Goal: Task Accomplishment & Management: Use online tool/utility

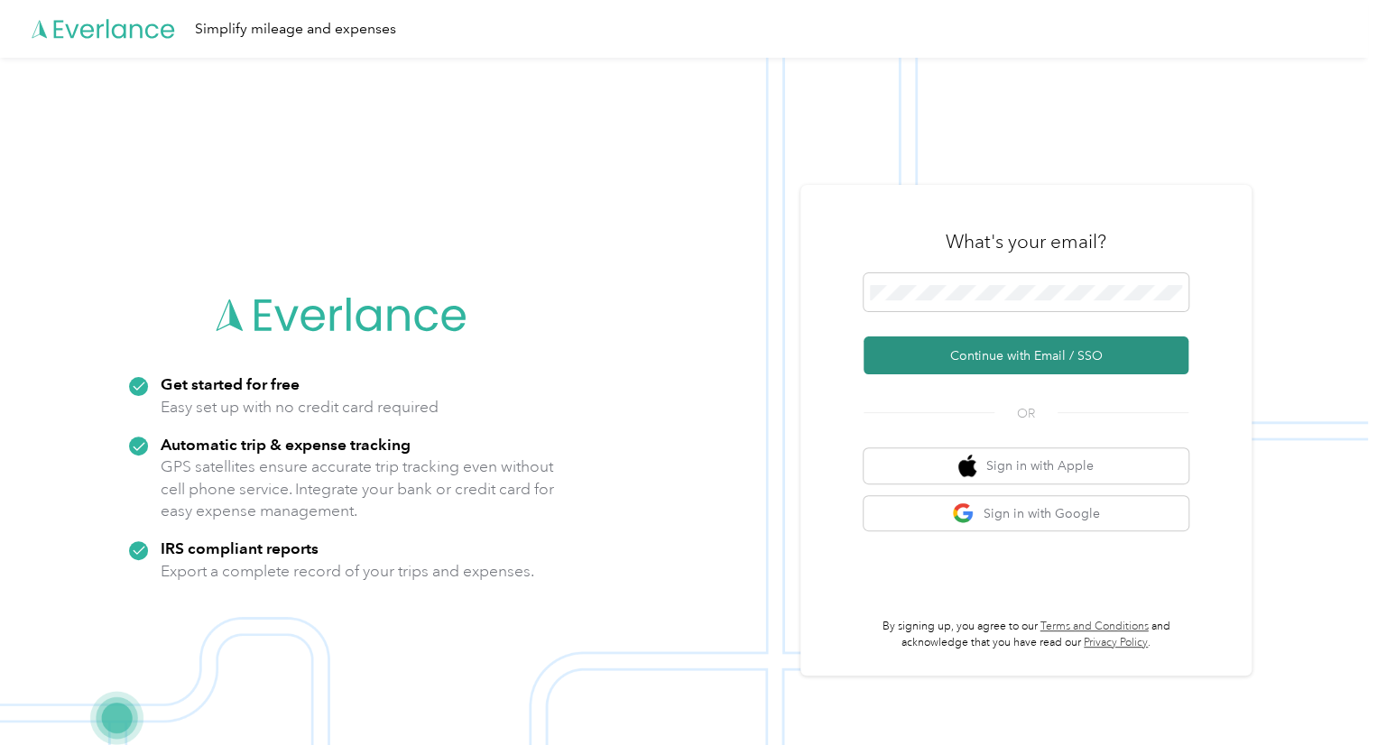
click at [996, 347] on button "Continue with Email / SSO" at bounding box center [1025, 355] width 325 height 38
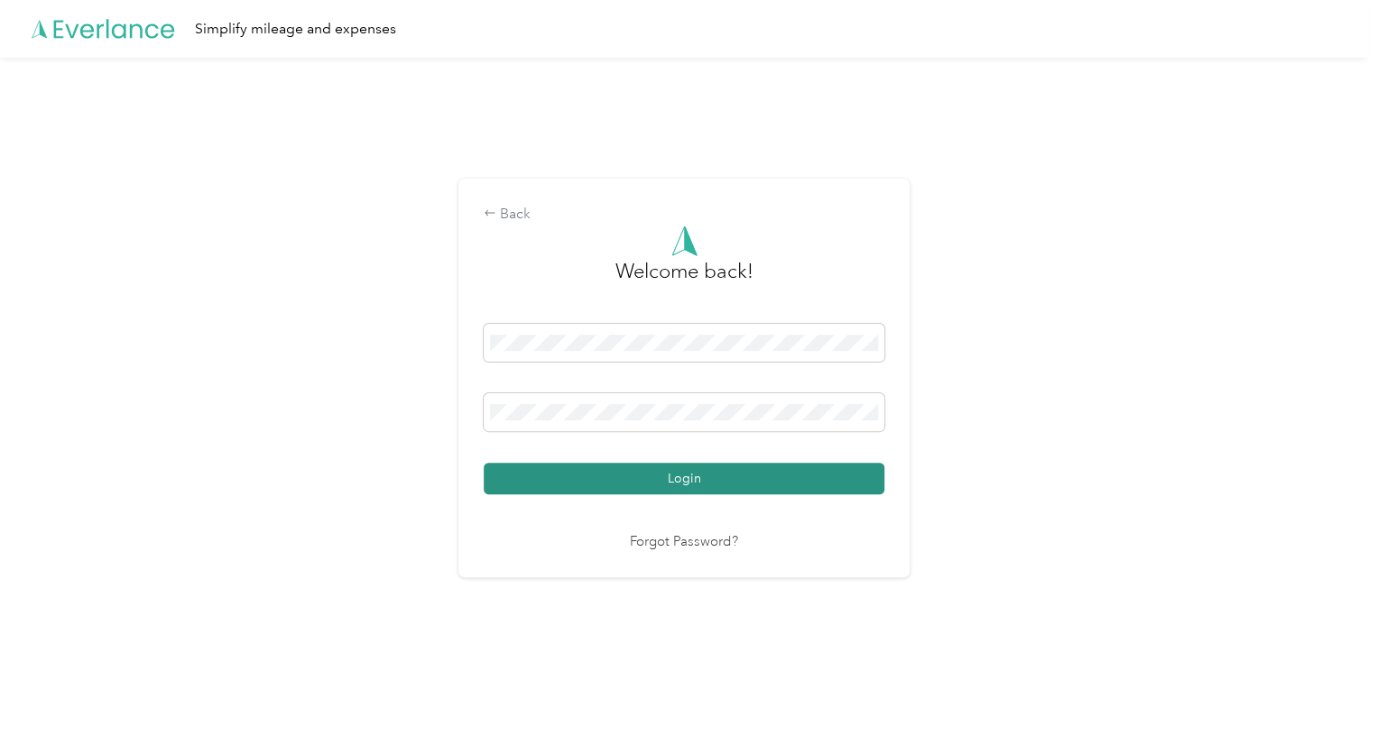
click at [718, 487] on button "Login" at bounding box center [684, 479] width 401 height 32
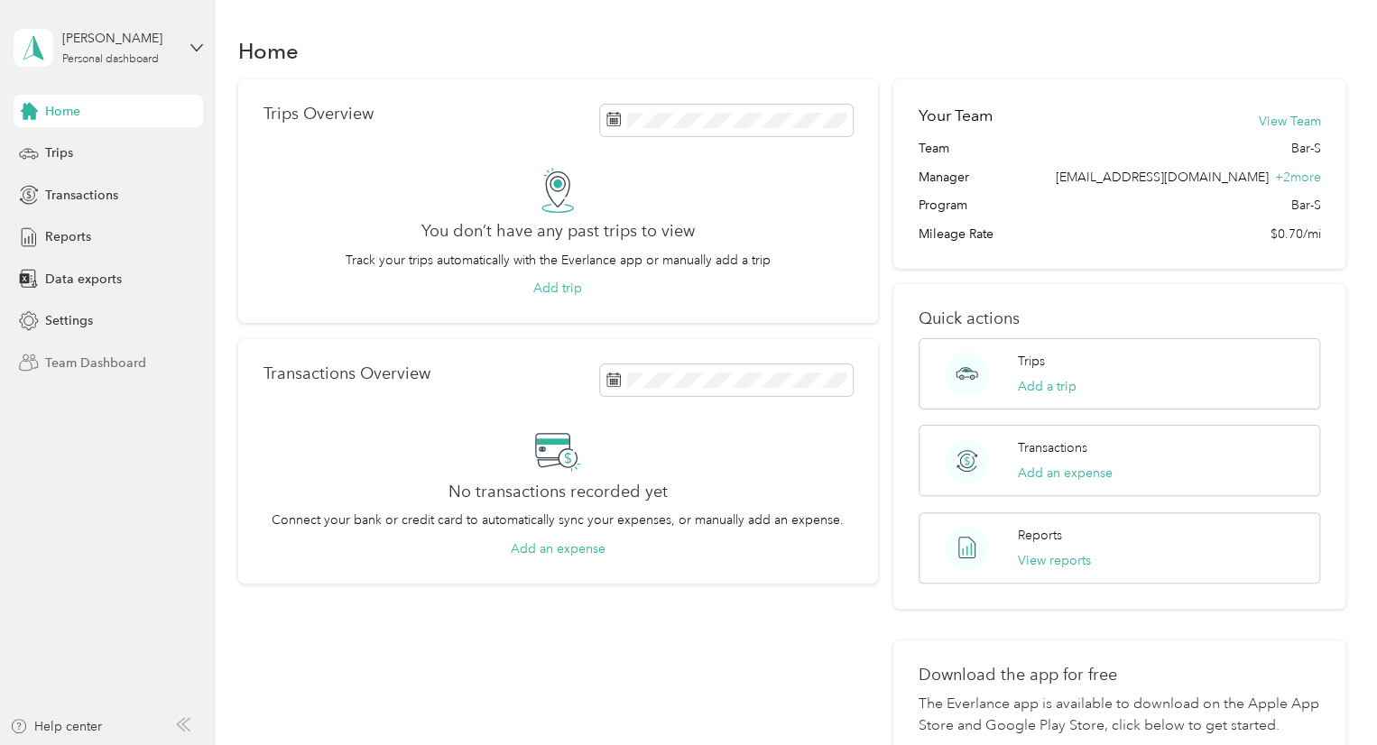
click at [83, 364] on span "Team Dashboard" at bounding box center [95, 363] width 101 height 19
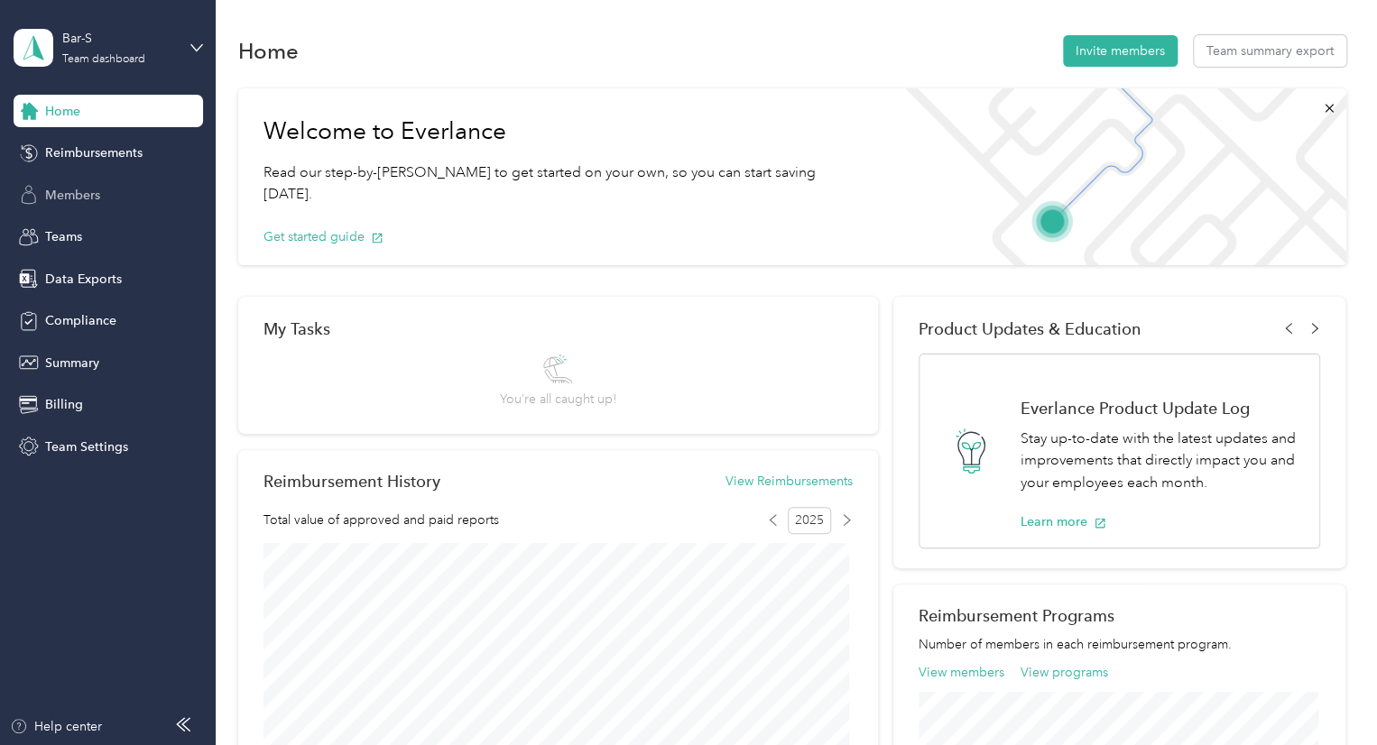
click at [97, 203] on span "Members" at bounding box center [72, 195] width 55 height 19
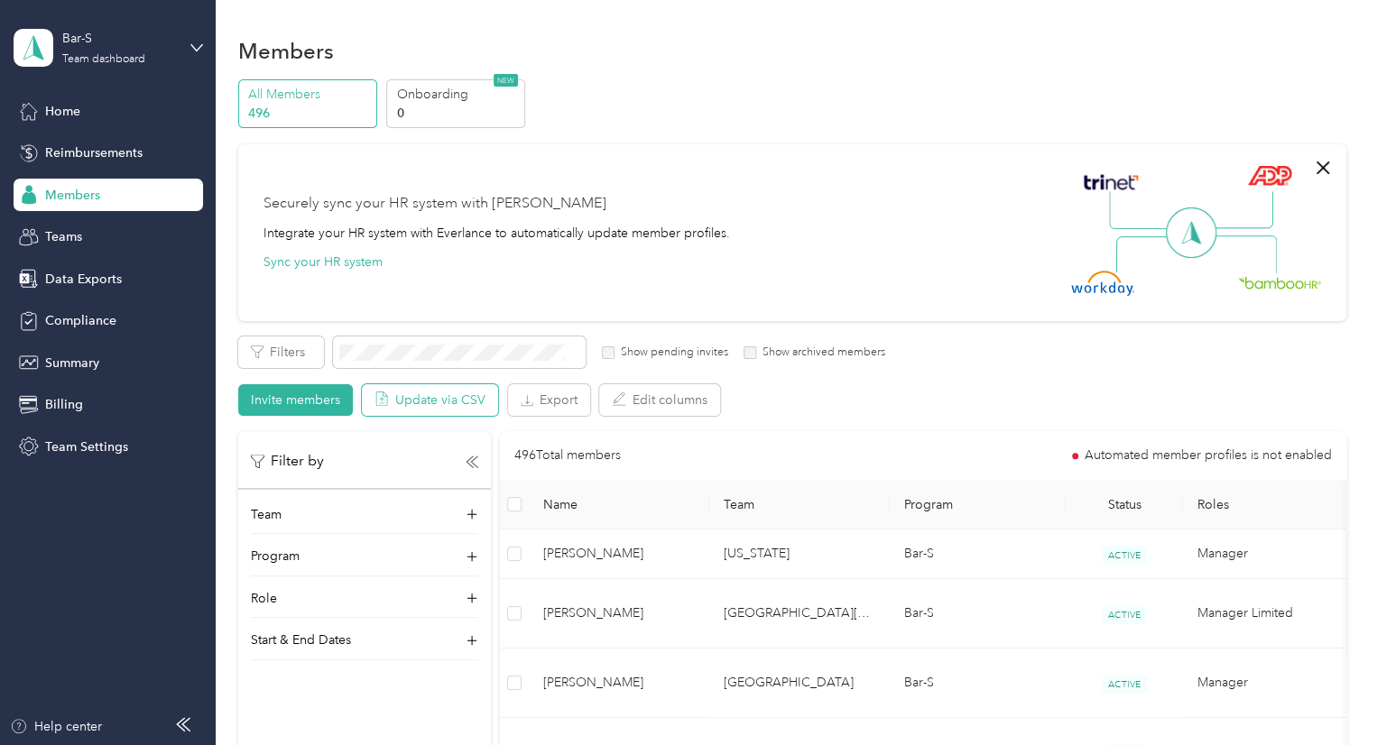
click at [436, 399] on button "Update via CSV" at bounding box center [430, 400] width 136 height 32
click at [97, 240] on div "Teams" at bounding box center [108, 237] width 189 height 32
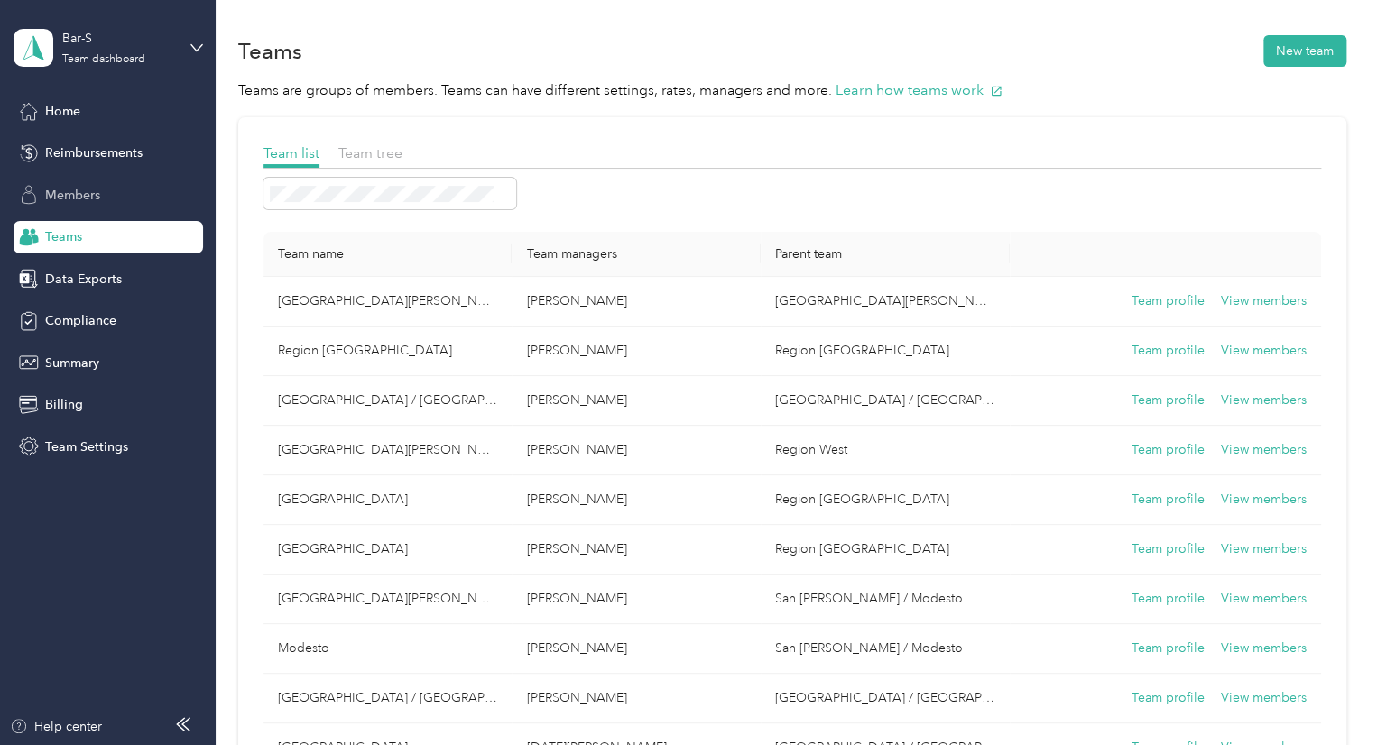
click at [102, 204] on div "Members" at bounding box center [108, 195] width 189 height 32
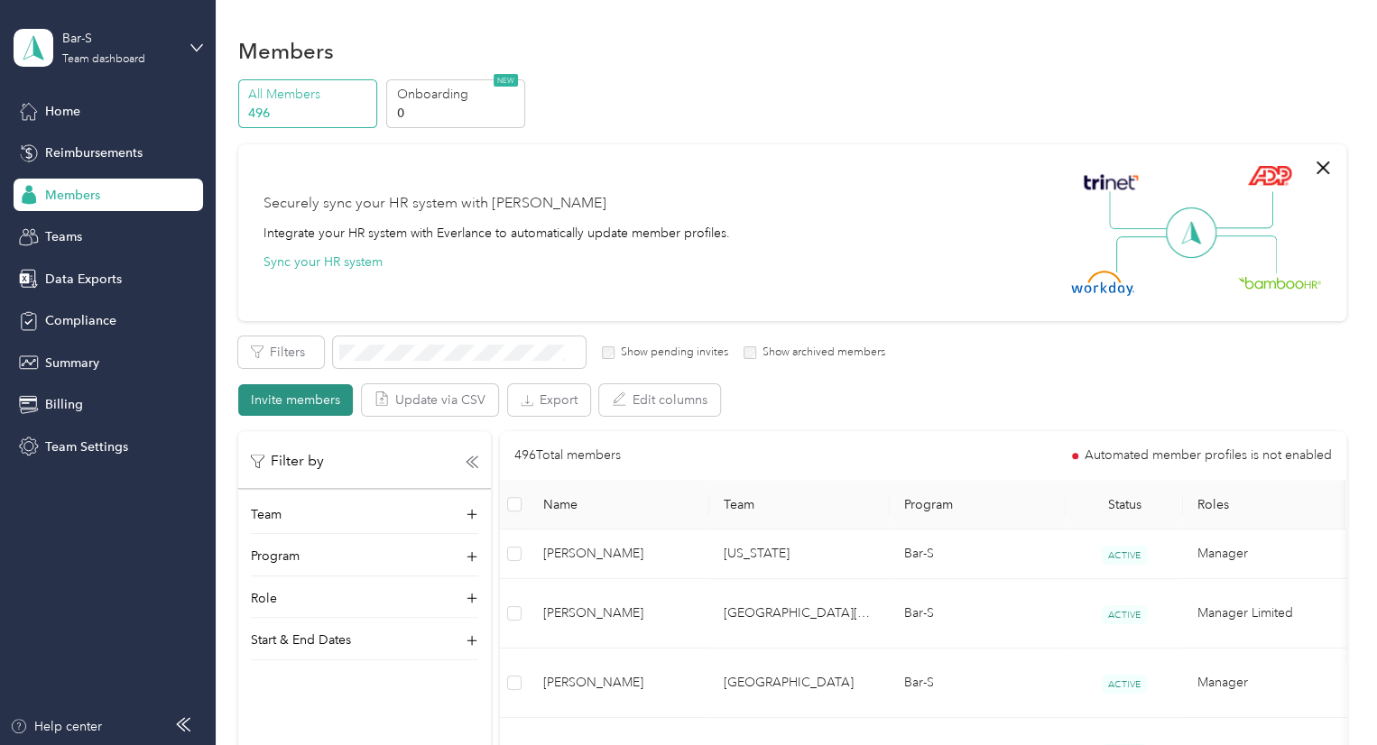
click at [285, 408] on button "Invite members" at bounding box center [295, 400] width 115 height 32
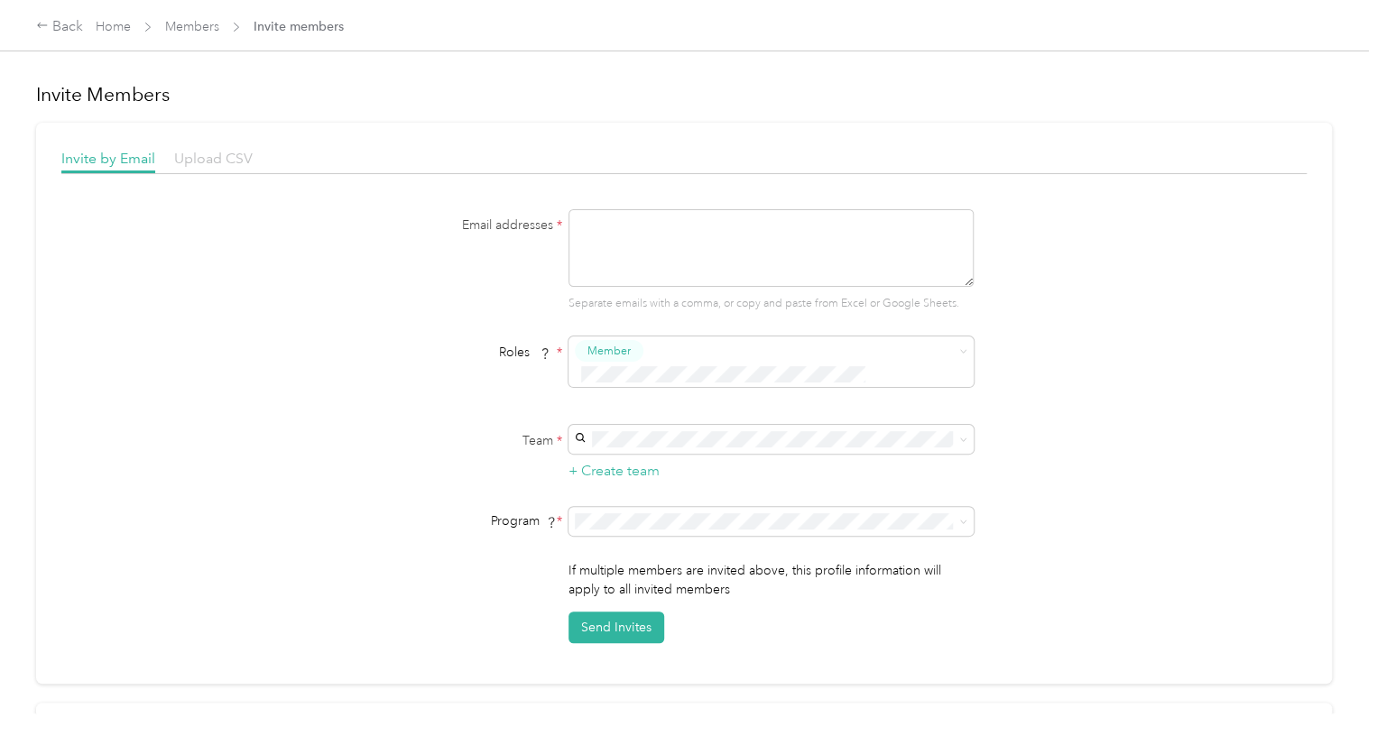
click at [189, 152] on span "Upload CSV" at bounding box center [213, 158] width 78 height 17
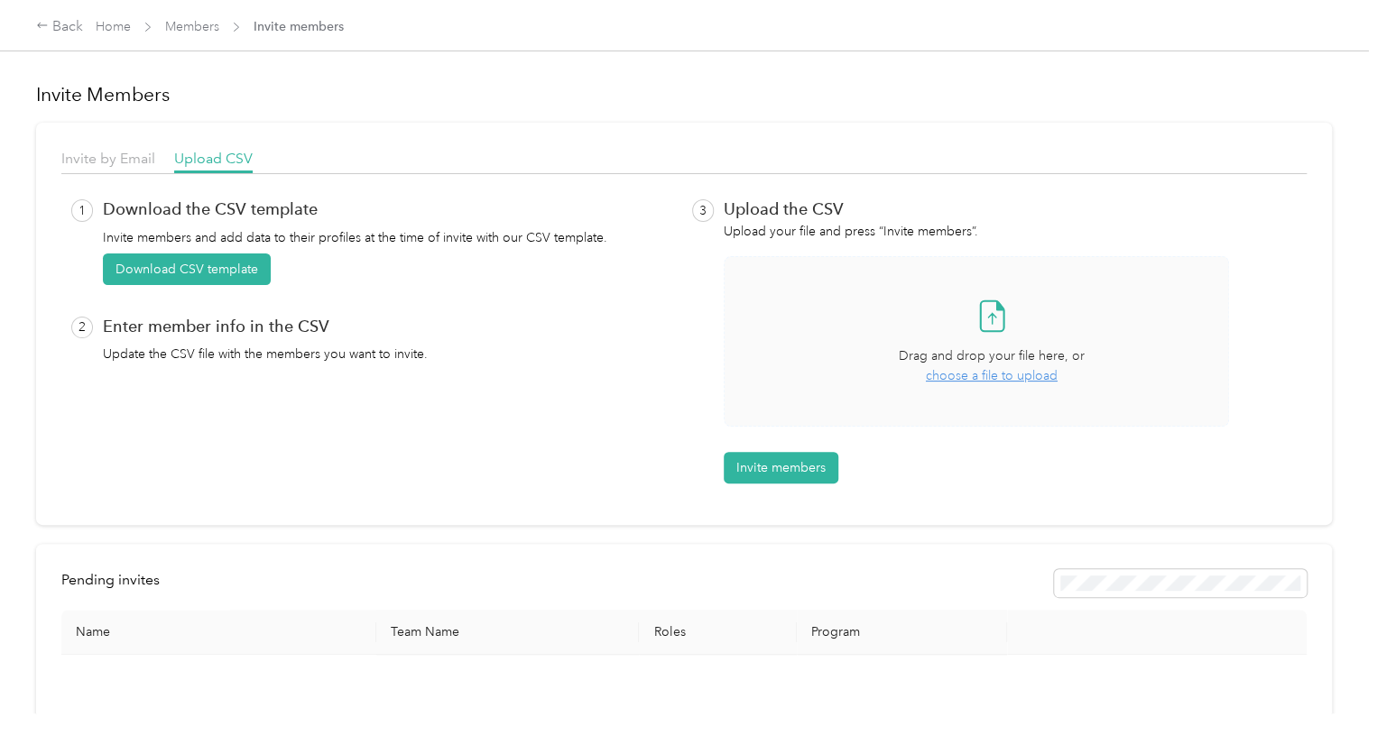
click at [1020, 306] on div "Take a photo or choose a photo from your library Drag and drop your file here, …" at bounding box center [991, 342] width 505 height 140
click at [773, 458] on button "Invite members" at bounding box center [780, 468] width 115 height 32
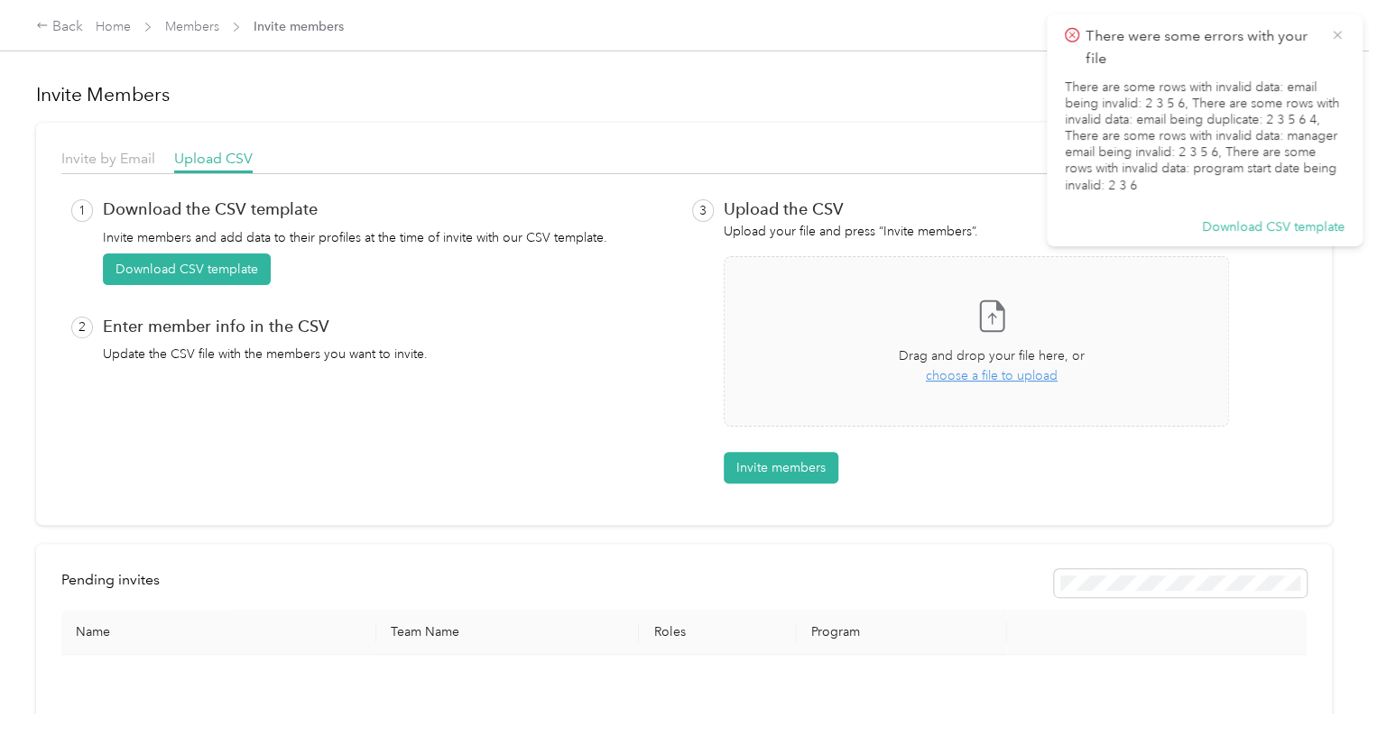
click at [1339, 32] on icon at bounding box center [1336, 35] width 8 height 8
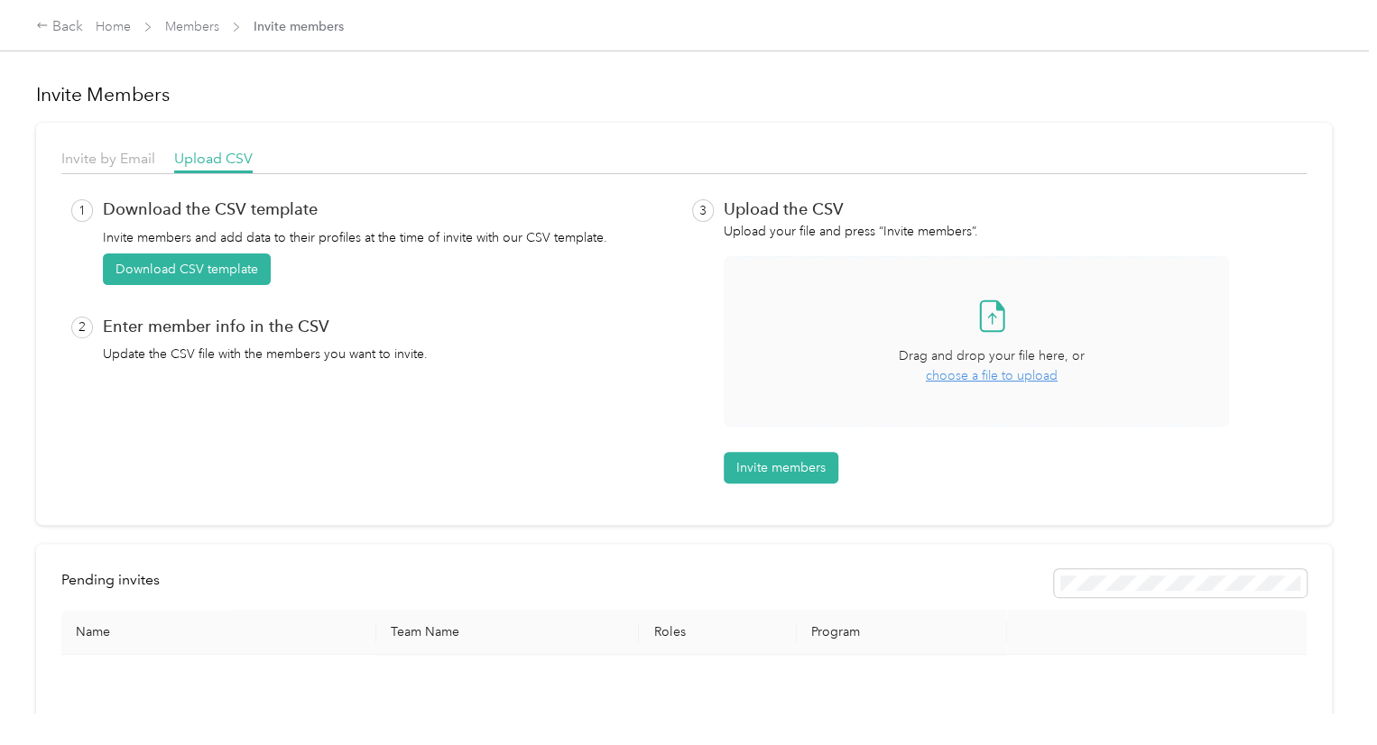
click at [971, 364] on div "Drag and drop your file here, or choose a file to upload" at bounding box center [991, 366] width 186 height 40
click at [801, 464] on button "Invite members" at bounding box center [780, 468] width 115 height 32
click at [115, 30] on link "Home" at bounding box center [113, 26] width 35 height 15
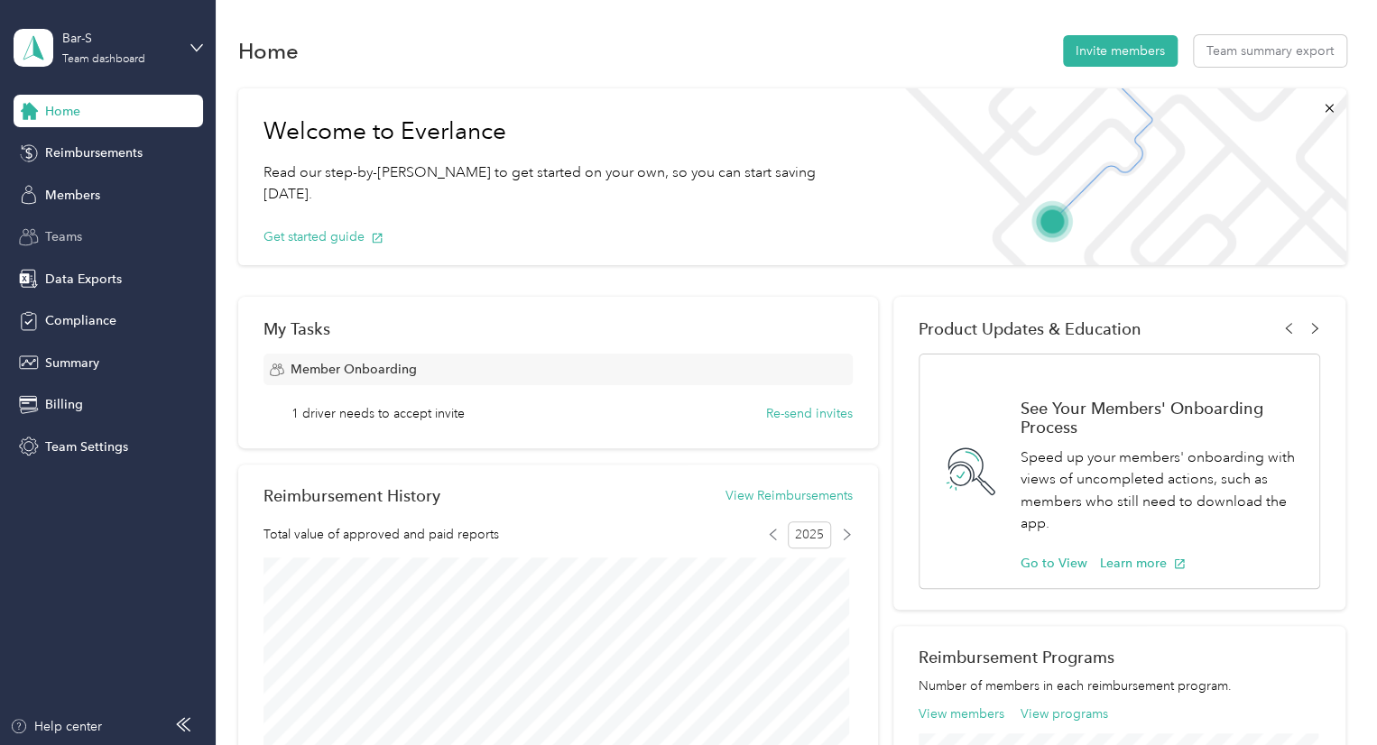
click at [97, 240] on div "Teams" at bounding box center [108, 237] width 189 height 32
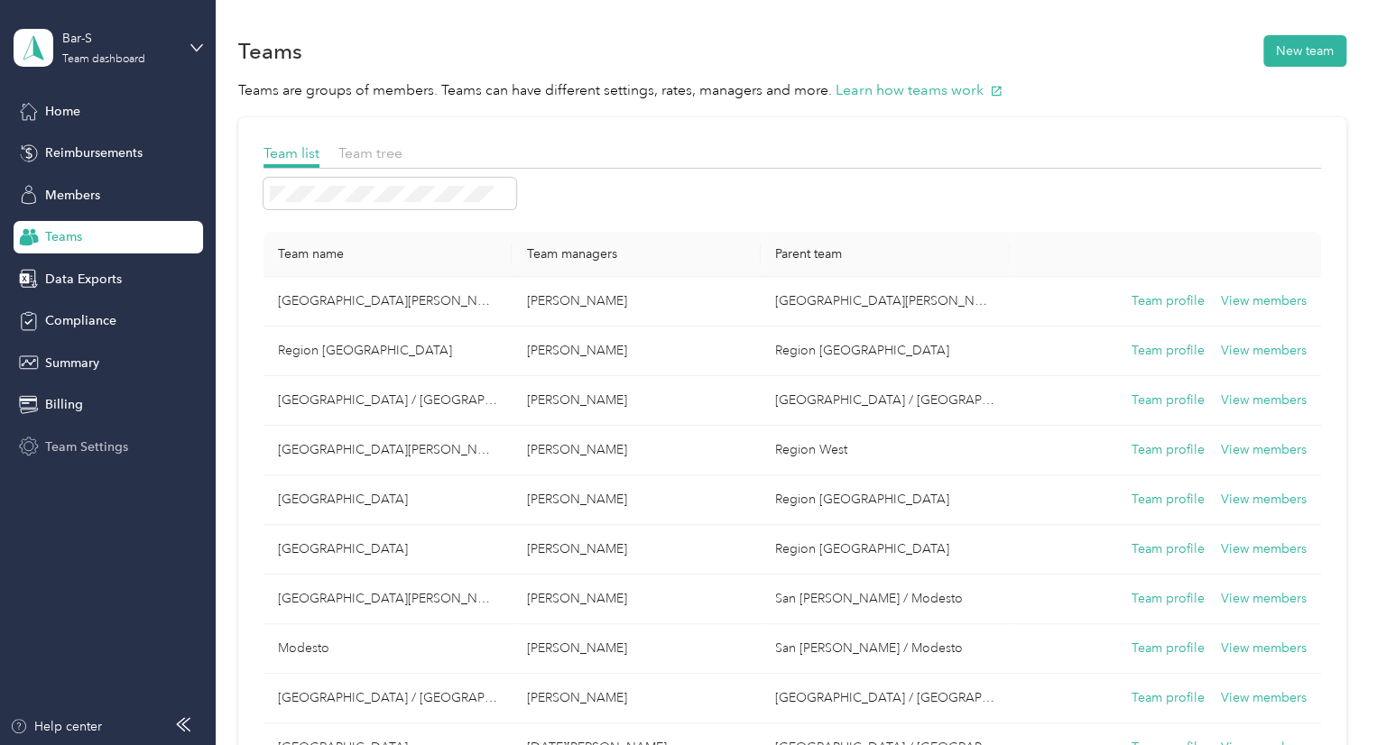
click at [61, 445] on span "Team Settings" at bounding box center [86, 447] width 83 height 19
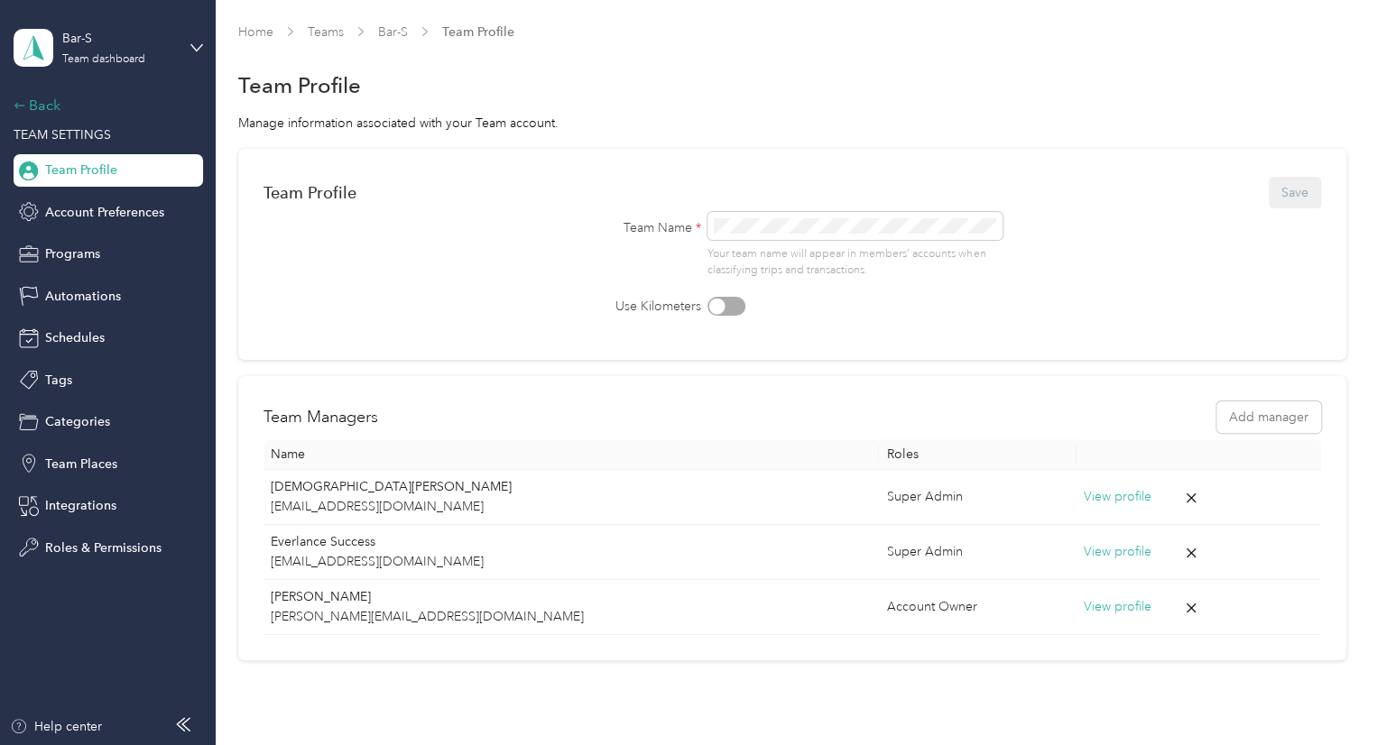
click at [30, 106] on div "Back" at bounding box center [104, 106] width 180 height 22
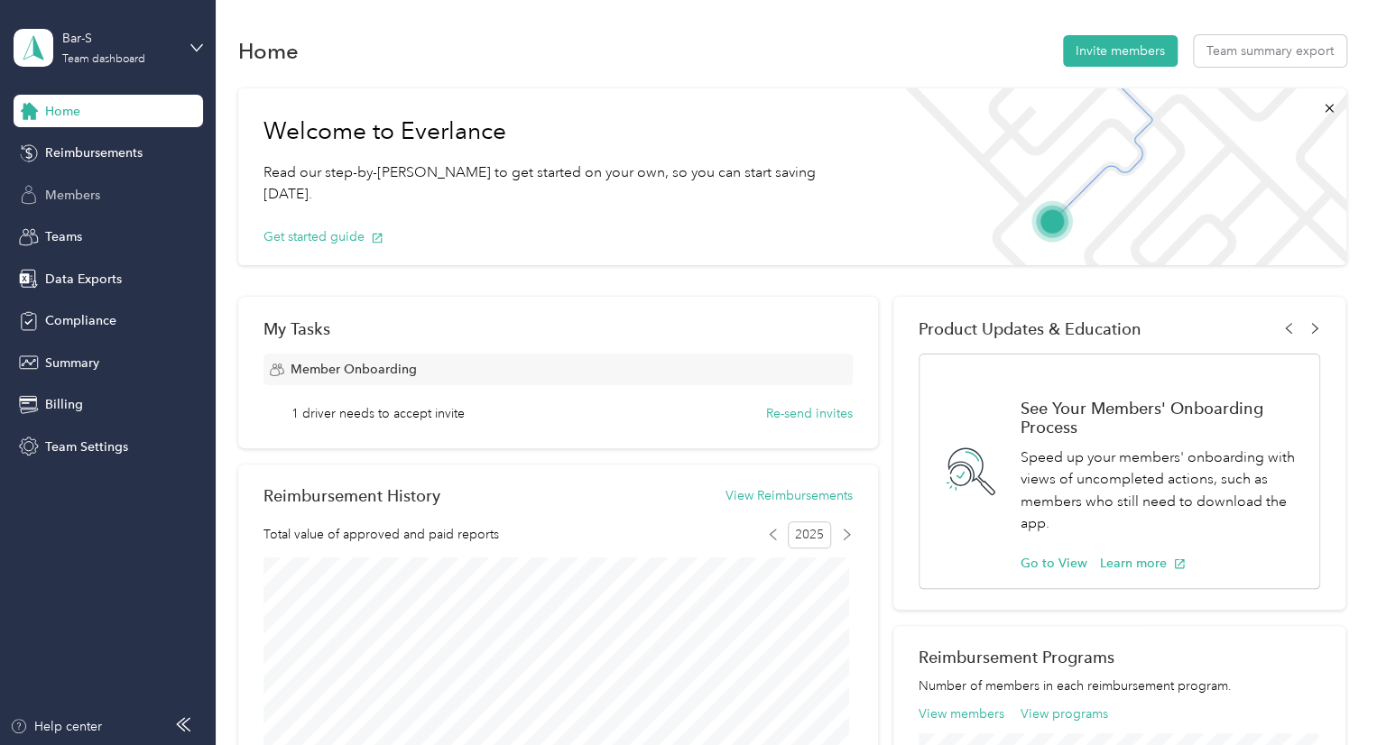
click at [72, 199] on span "Members" at bounding box center [72, 195] width 55 height 19
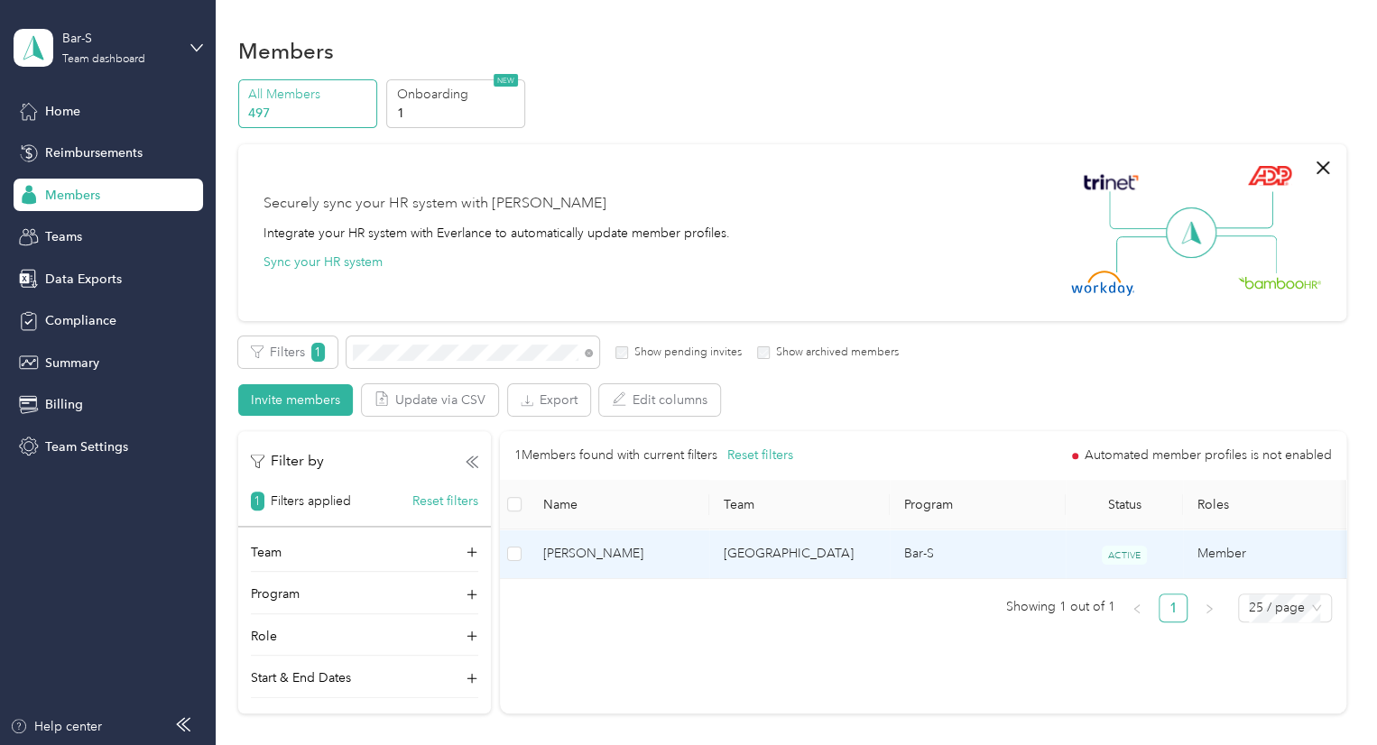
click at [586, 559] on span "[PERSON_NAME]" at bounding box center [619, 554] width 152 height 20
click at [586, 559] on div at bounding box center [688, 372] width 1377 height 745
drag, startPoint x: 575, startPoint y: 555, endPoint x: 557, endPoint y: 555, distance: 18.0
click at [557, 555] on span "[PERSON_NAME]" at bounding box center [619, 554] width 152 height 20
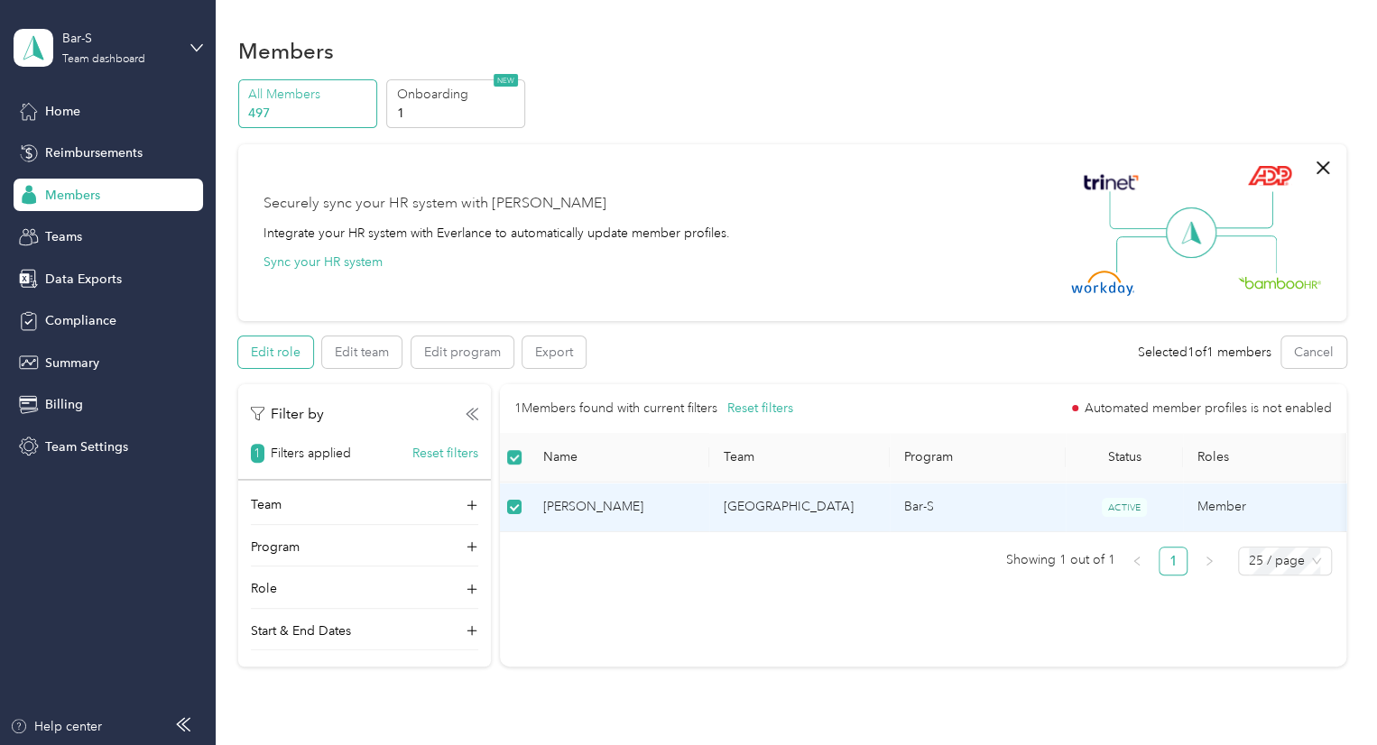
click at [294, 356] on button "Edit role" at bounding box center [275, 352] width 75 height 32
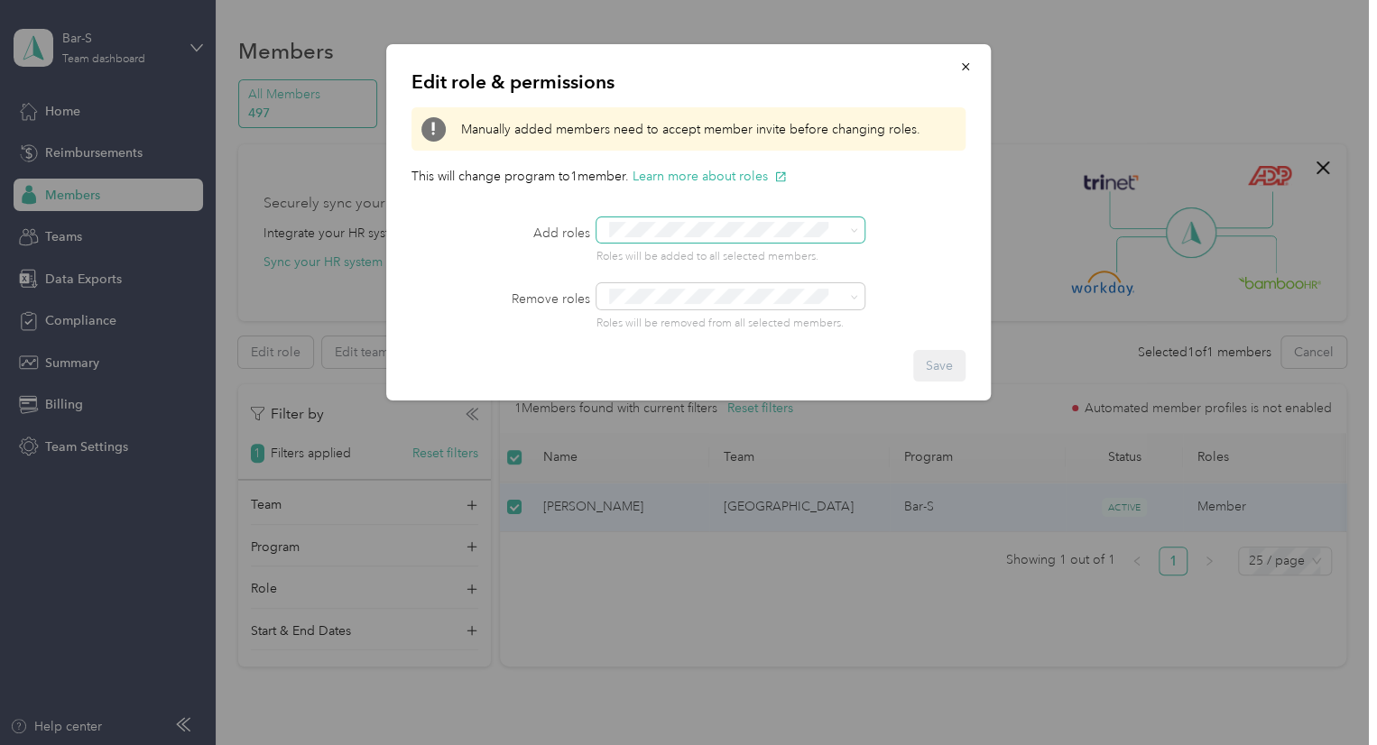
click at [791, 744] on div "Edit role & permissions Manually added members need to accept member invite bef…" at bounding box center [684, 745] width 1368 height 0
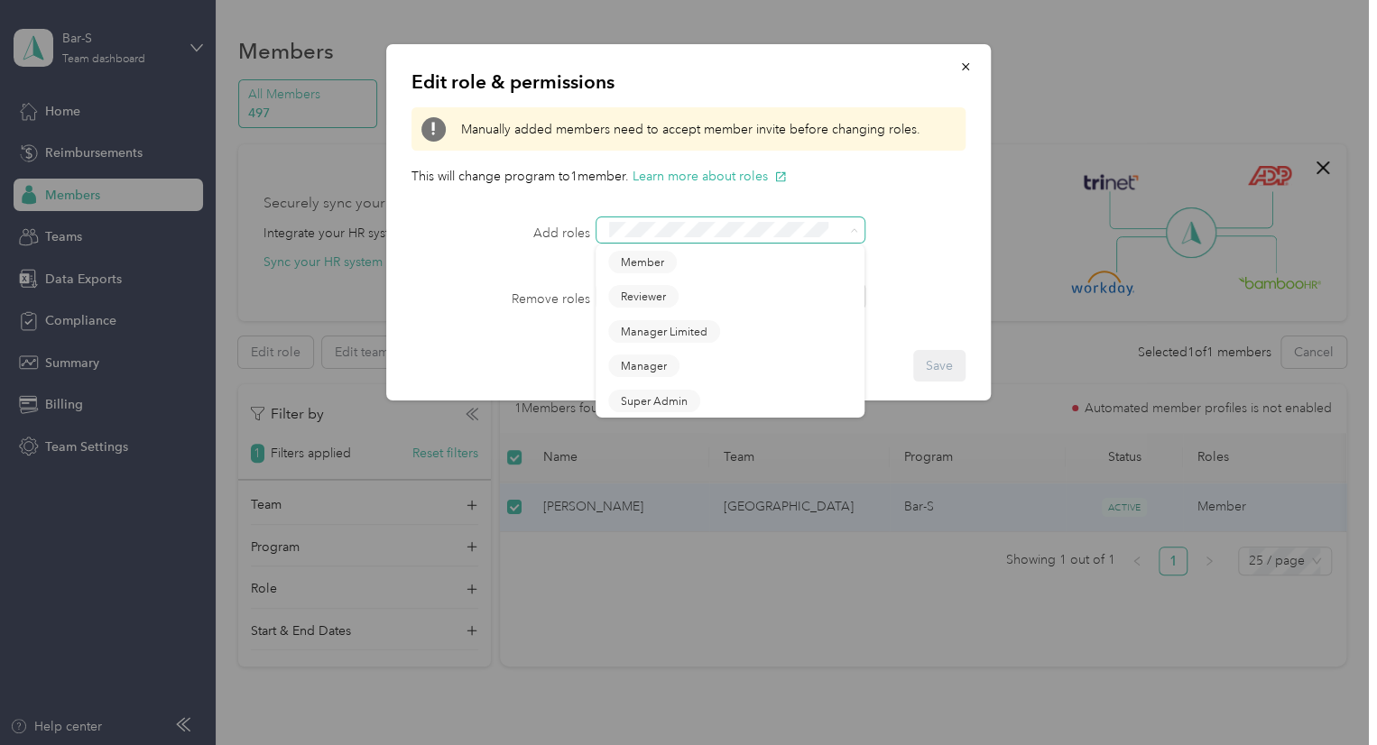
click at [851, 228] on icon at bounding box center [854, 230] width 8 height 8
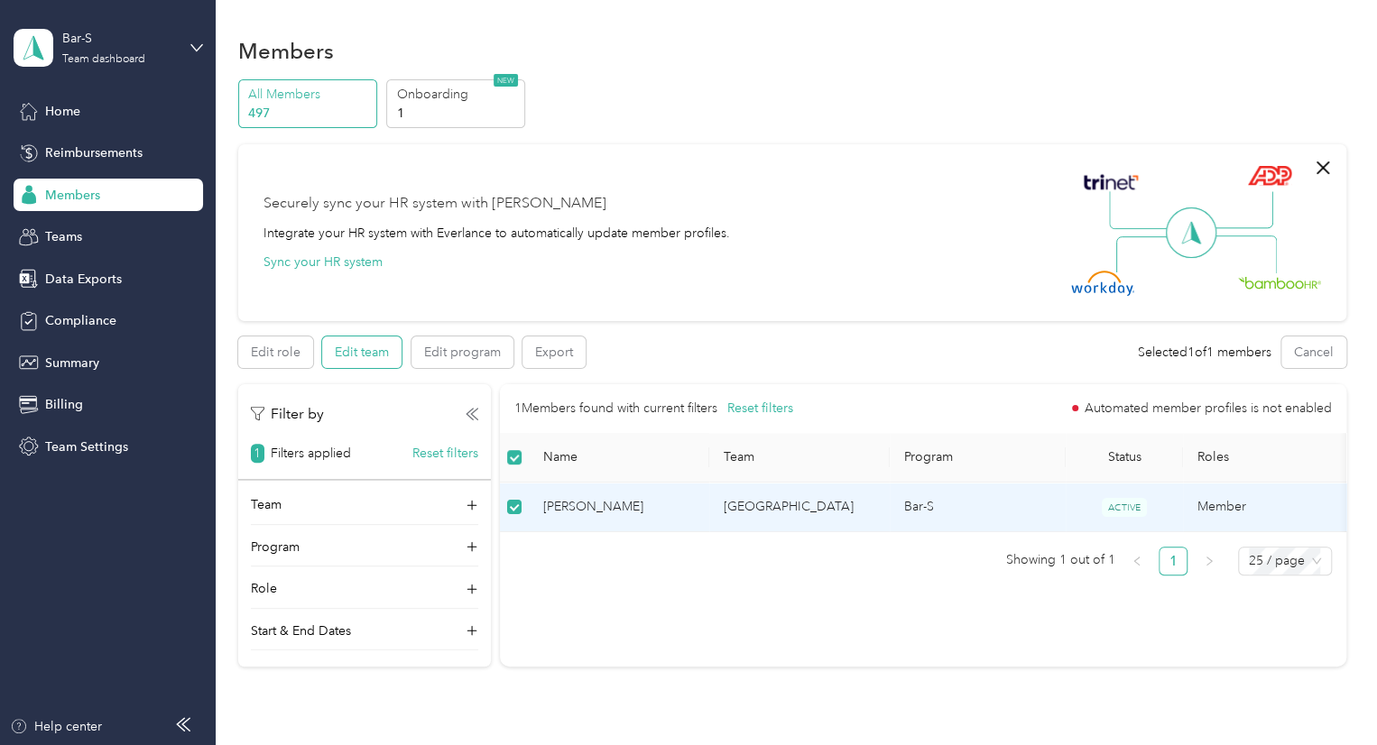
click at [339, 365] on button "Edit team" at bounding box center [361, 352] width 79 height 32
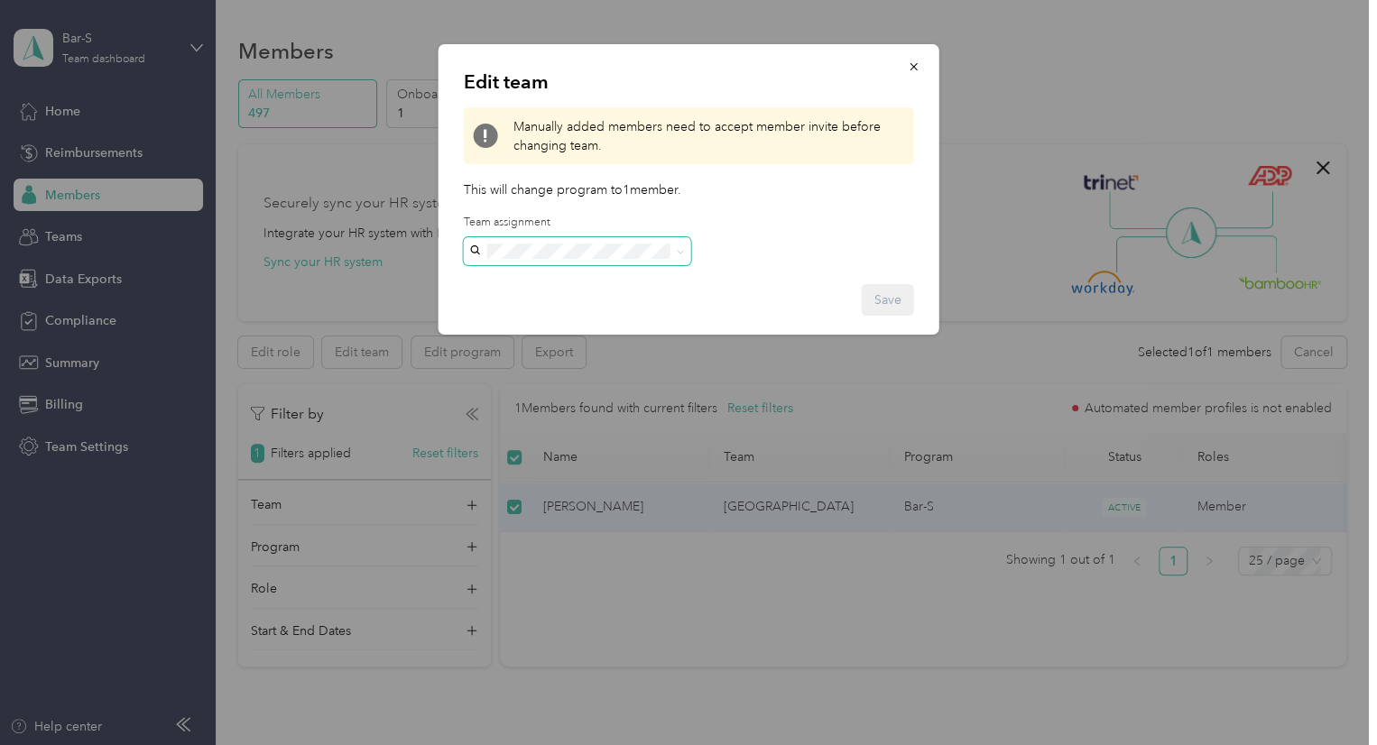
click at [677, 257] on span at bounding box center [681, 251] width 8 height 15
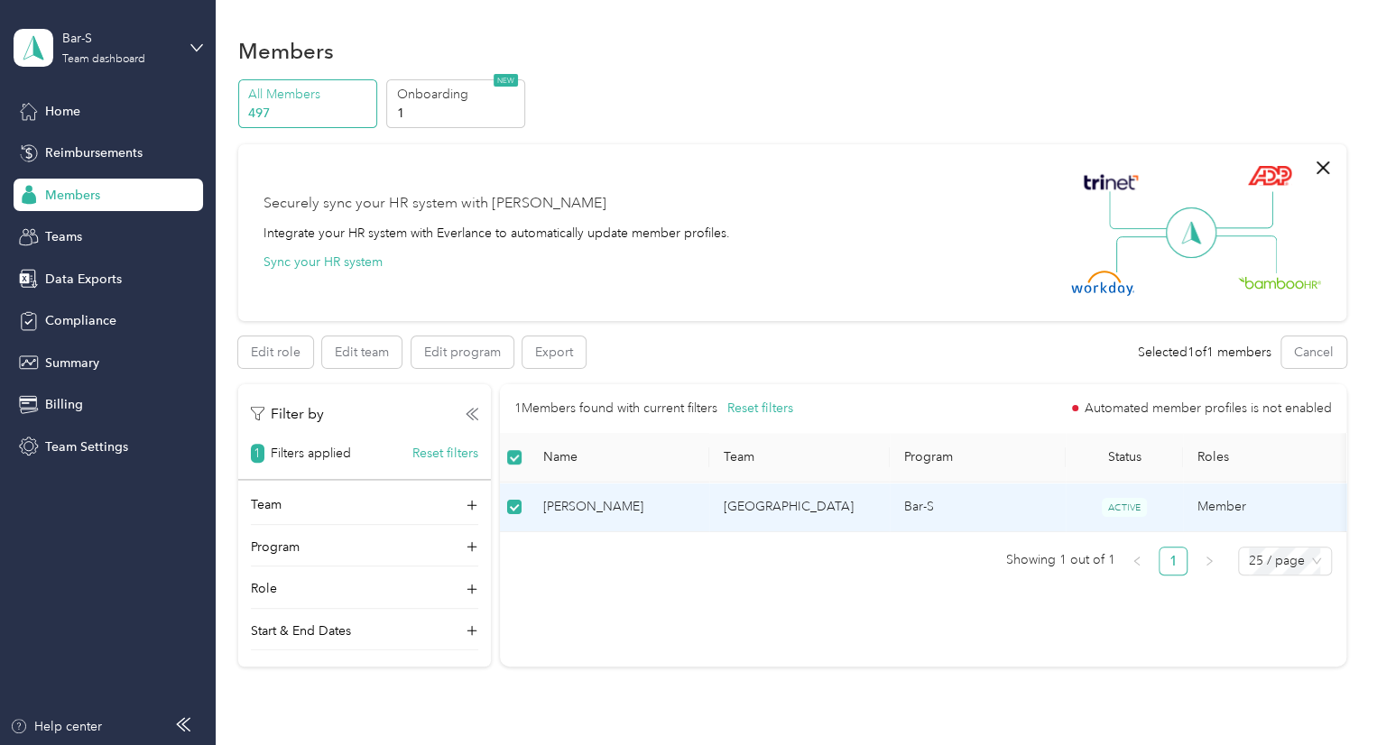
click at [1239, 546] on div "1 Members found with current filters Reset filters Automated member profiles is…" at bounding box center [923, 479] width 846 height 191
click at [454, 358] on button "Edit program" at bounding box center [462, 352] width 102 height 32
click at [471, 593] on icon at bounding box center [472, 589] width 18 height 18
click at [467, 557] on div "Program" at bounding box center [364, 552] width 227 height 29
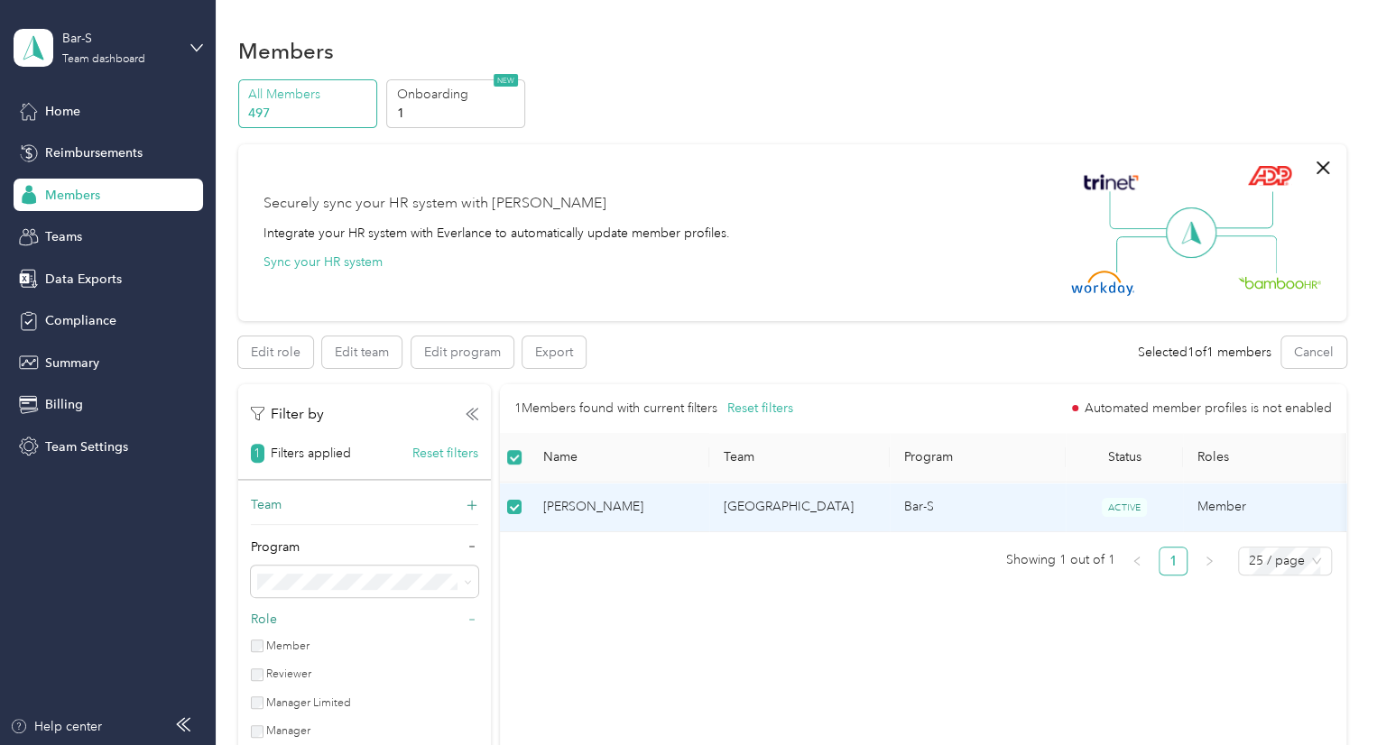
click at [466, 506] on icon at bounding box center [472, 505] width 18 height 18
click at [361, 353] on button "Edit team" at bounding box center [361, 352] width 79 height 32
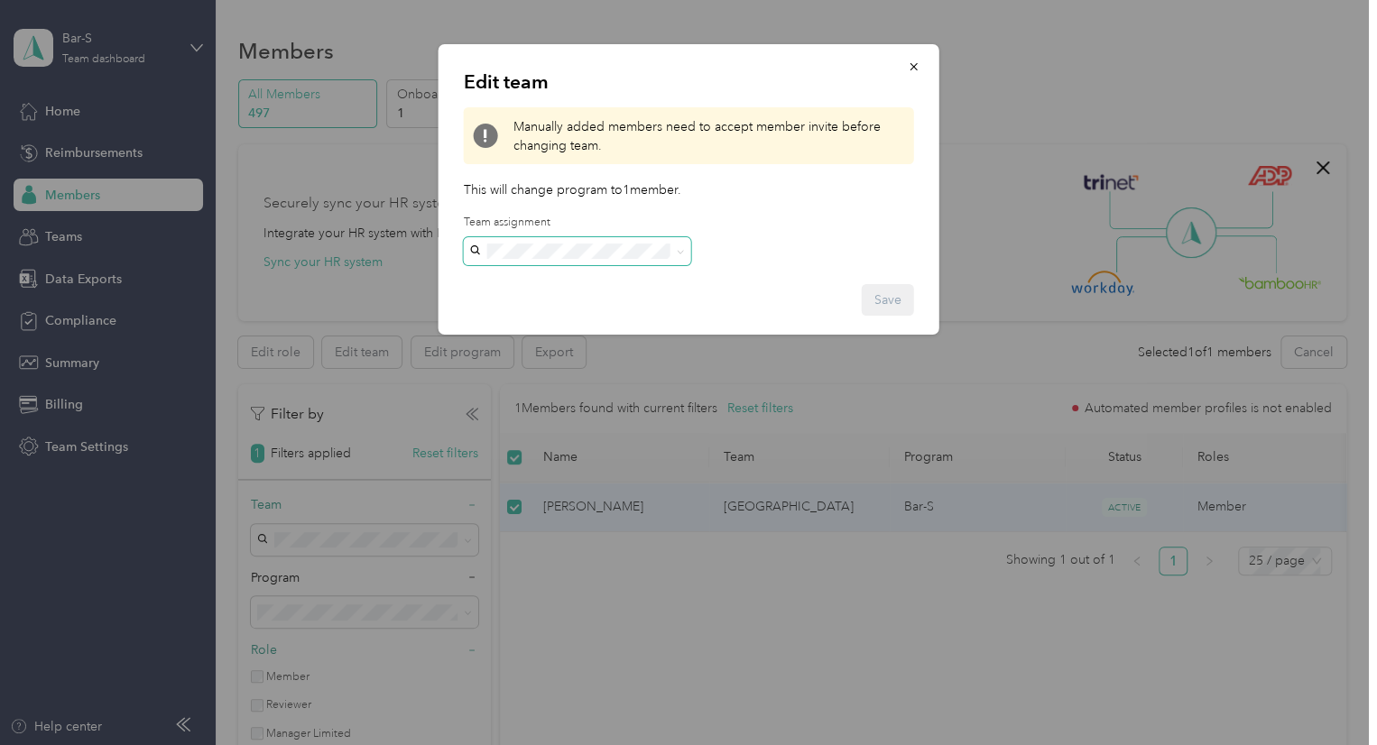
click at [673, 252] on span at bounding box center [677, 251] width 14 height 13
click at [566, 299] on ol "[GEOGRAPHIC_DATA] / Los Altos [PERSON_NAME]" at bounding box center [576, 303] width 227 height 73
click at [677, 253] on icon at bounding box center [681, 252] width 8 height 8
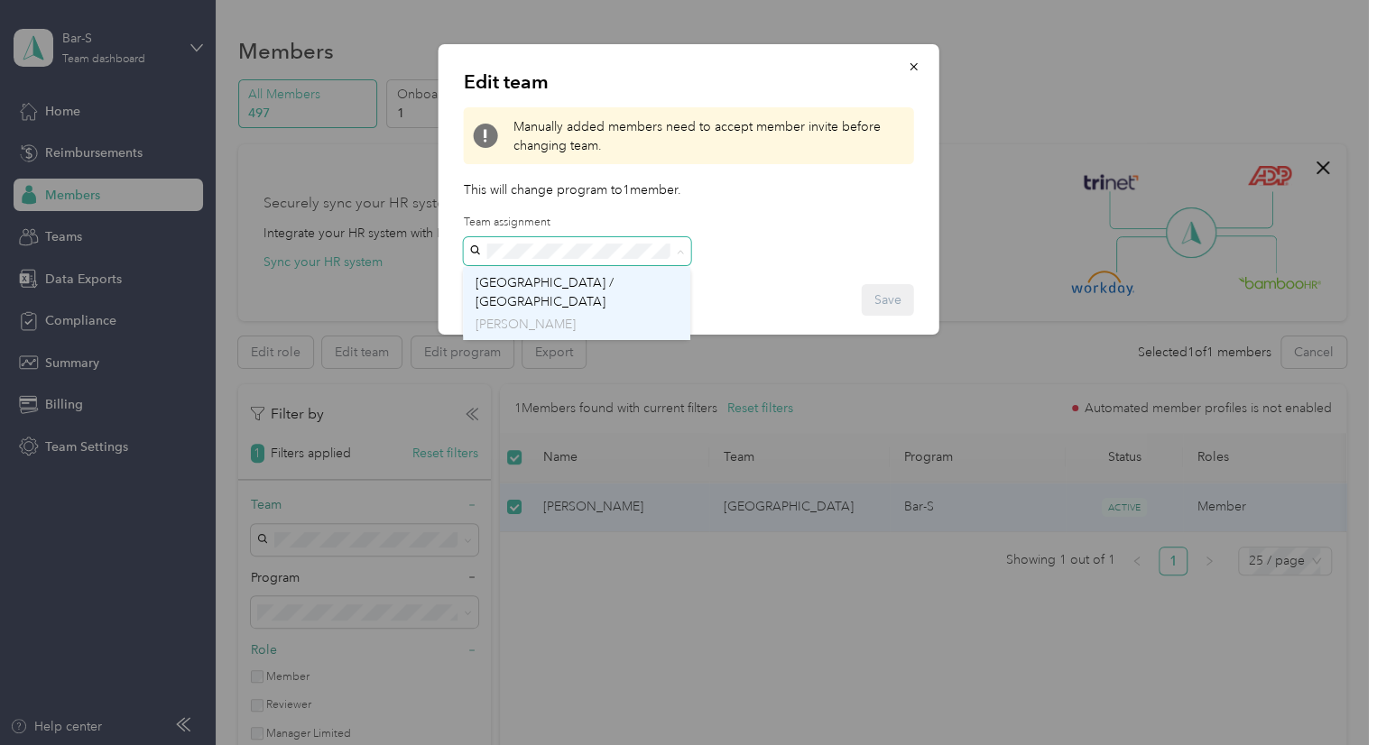
click at [588, 289] on span "[GEOGRAPHIC_DATA] / [GEOGRAPHIC_DATA]" at bounding box center [544, 292] width 138 height 34
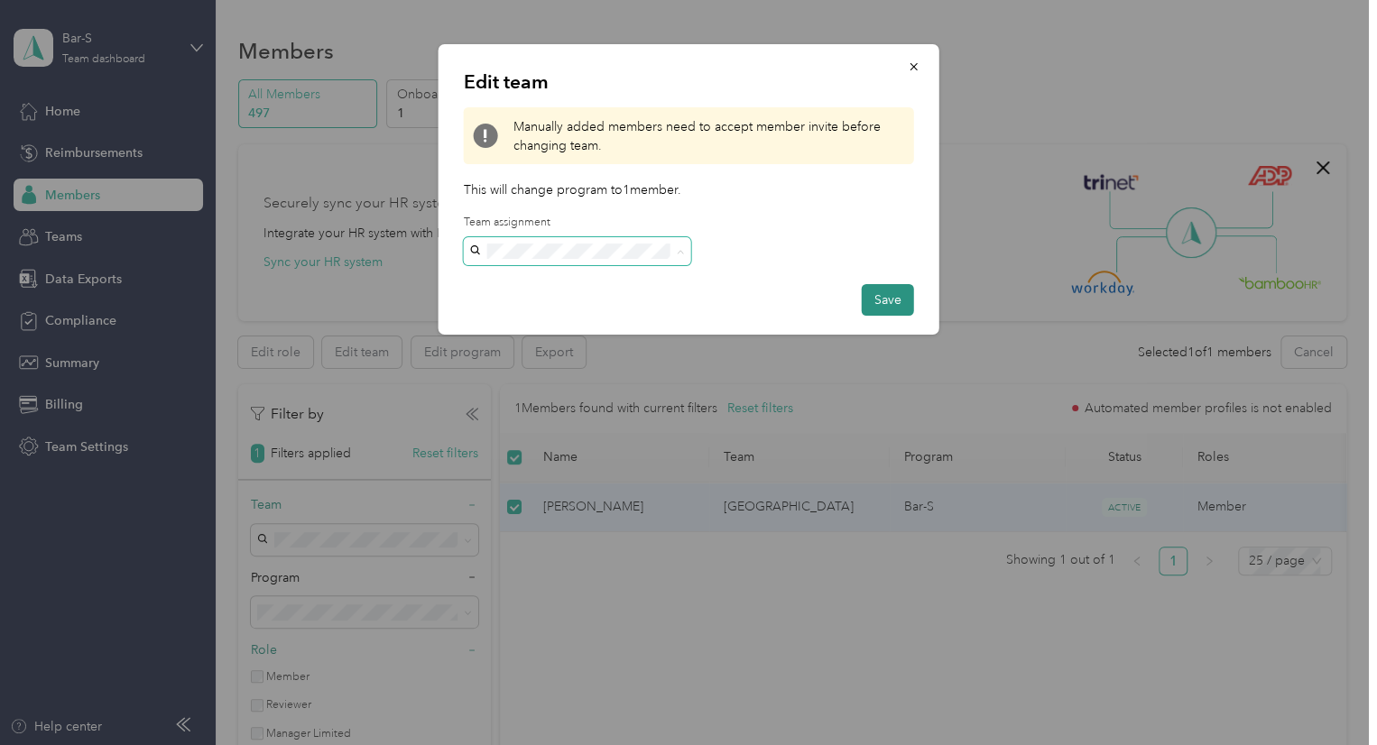
click at [883, 304] on button "Save" at bounding box center [887, 300] width 52 height 32
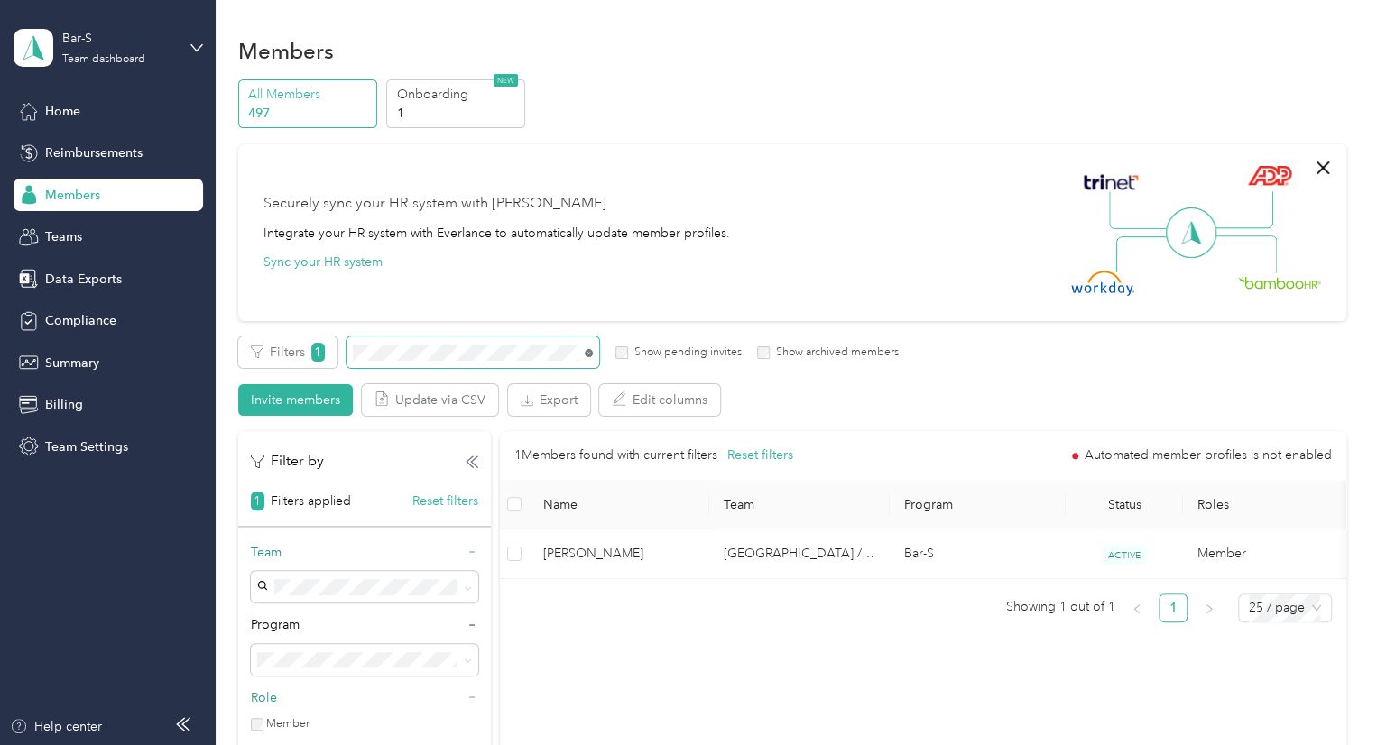
click at [592, 353] on icon at bounding box center [589, 353] width 8 height 8
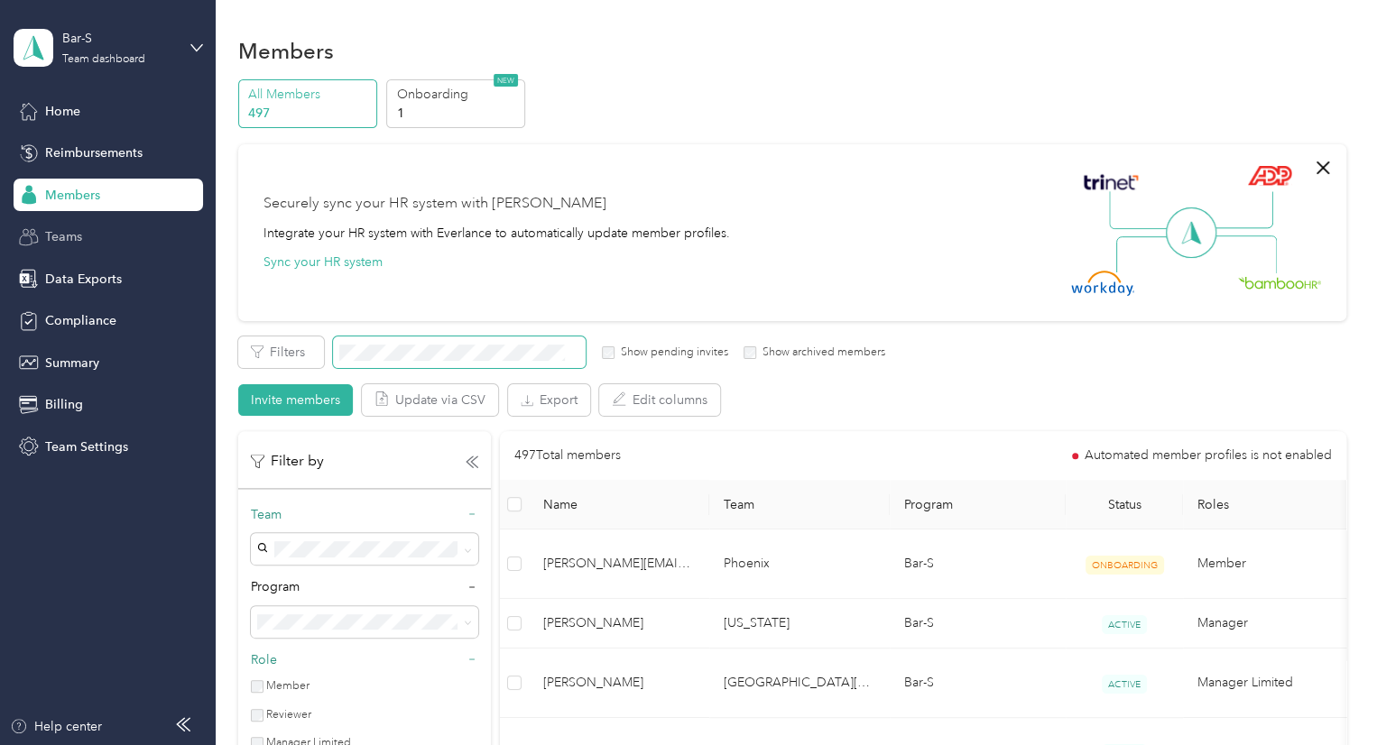
click at [76, 232] on span "Teams" at bounding box center [63, 236] width 37 height 19
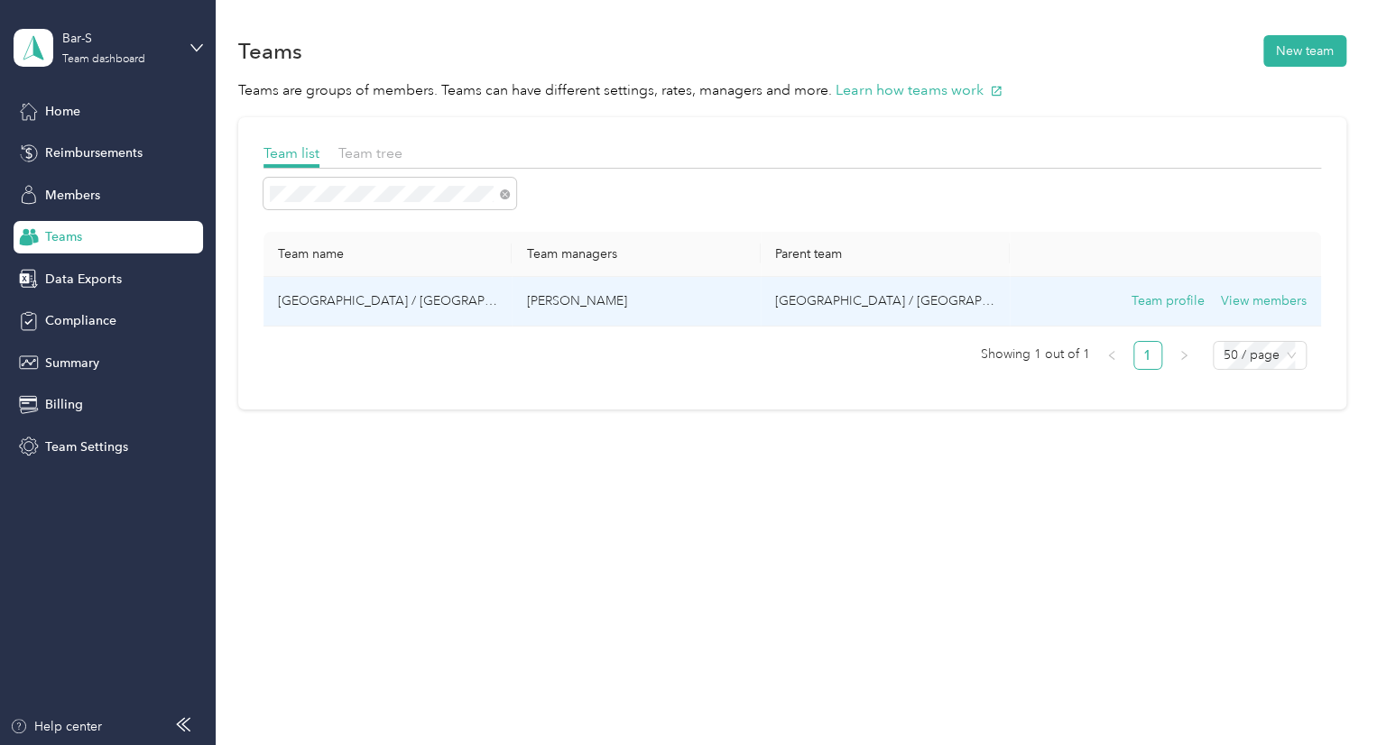
click at [452, 303] on td "[GEOGRAPHIC_DATA] / [GEOGRAPHIC_DATA]" at bounding box center [387, 302] width 249 height 50
click at [1266, 299] on button "View members" at bounding box center [1263, 301] width 86 height 20
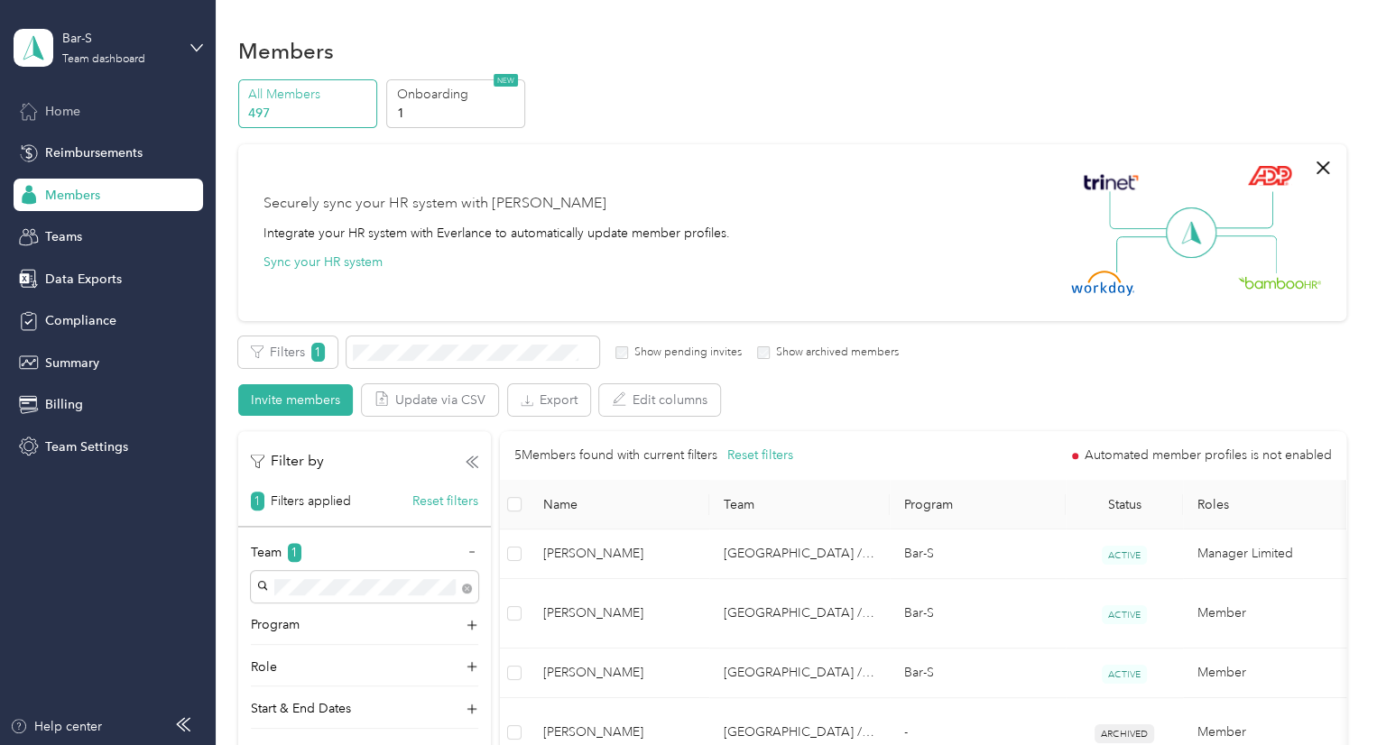
click at [60, 110] on span "Home" at bounding box center [62, 111] width 35 height 19
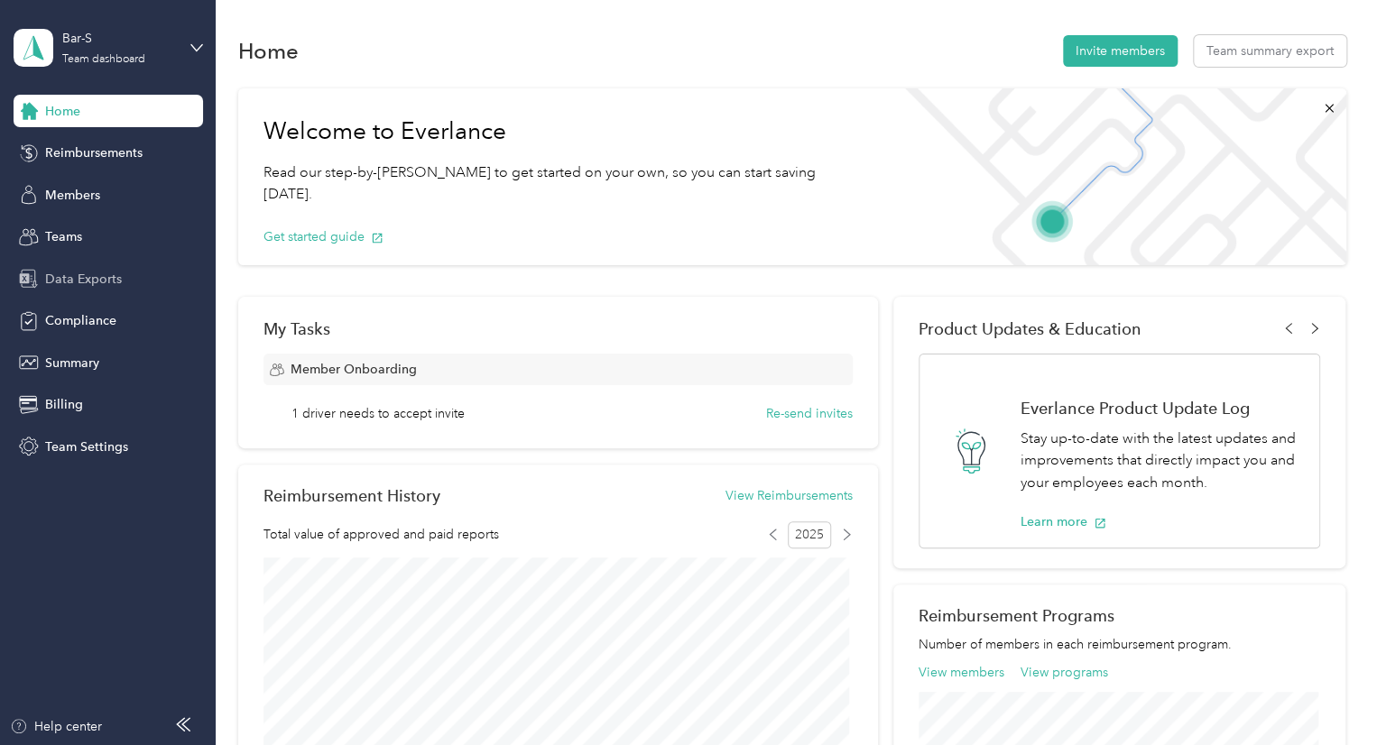
click at [107, 275] on span "Data Exports" at bounding box center [83, 279] width 77 height 19
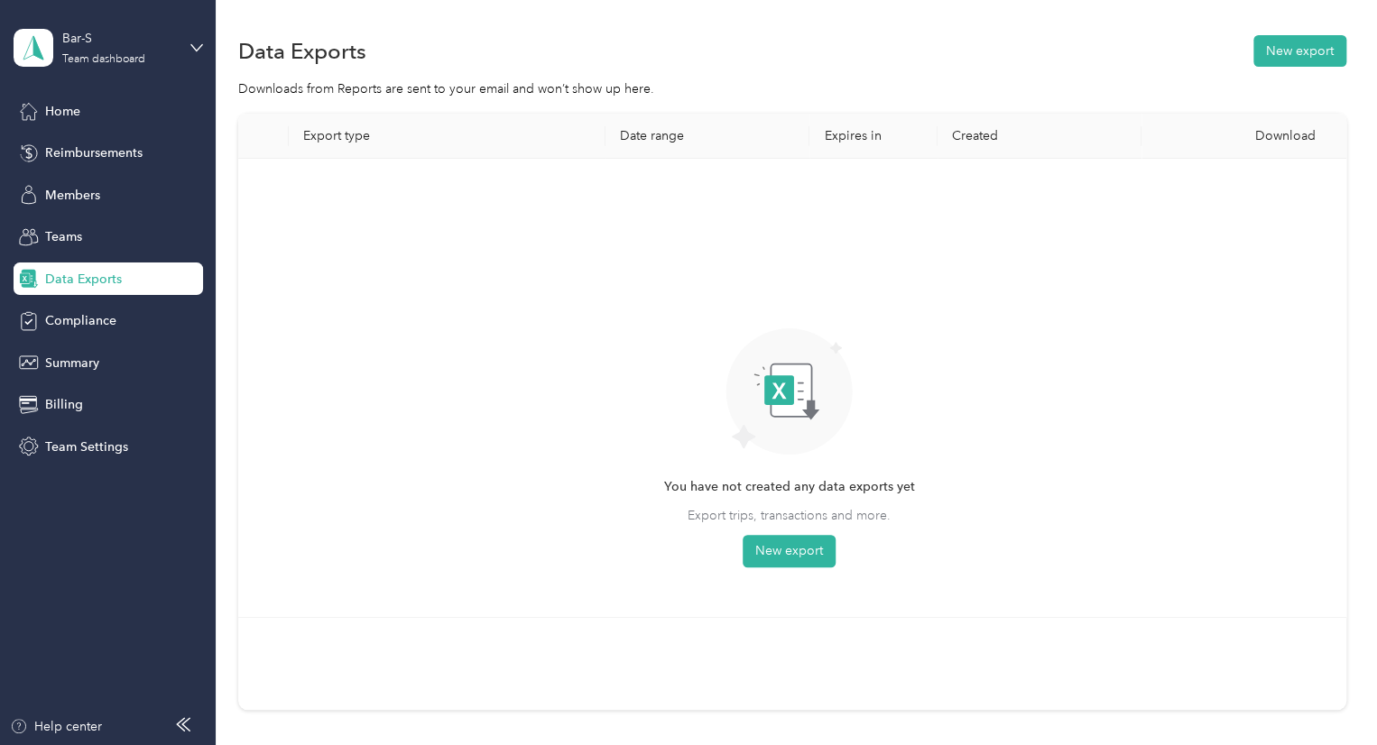
click at [1269, 70] on section "Data Exports New export Downloads from Reports are sent to your email and won’t…" at bounding box center [792, 402] width 1108 height 741
click at [1268, 61] on button "New export" at bounding box center [1299, 51] width 93 height 32
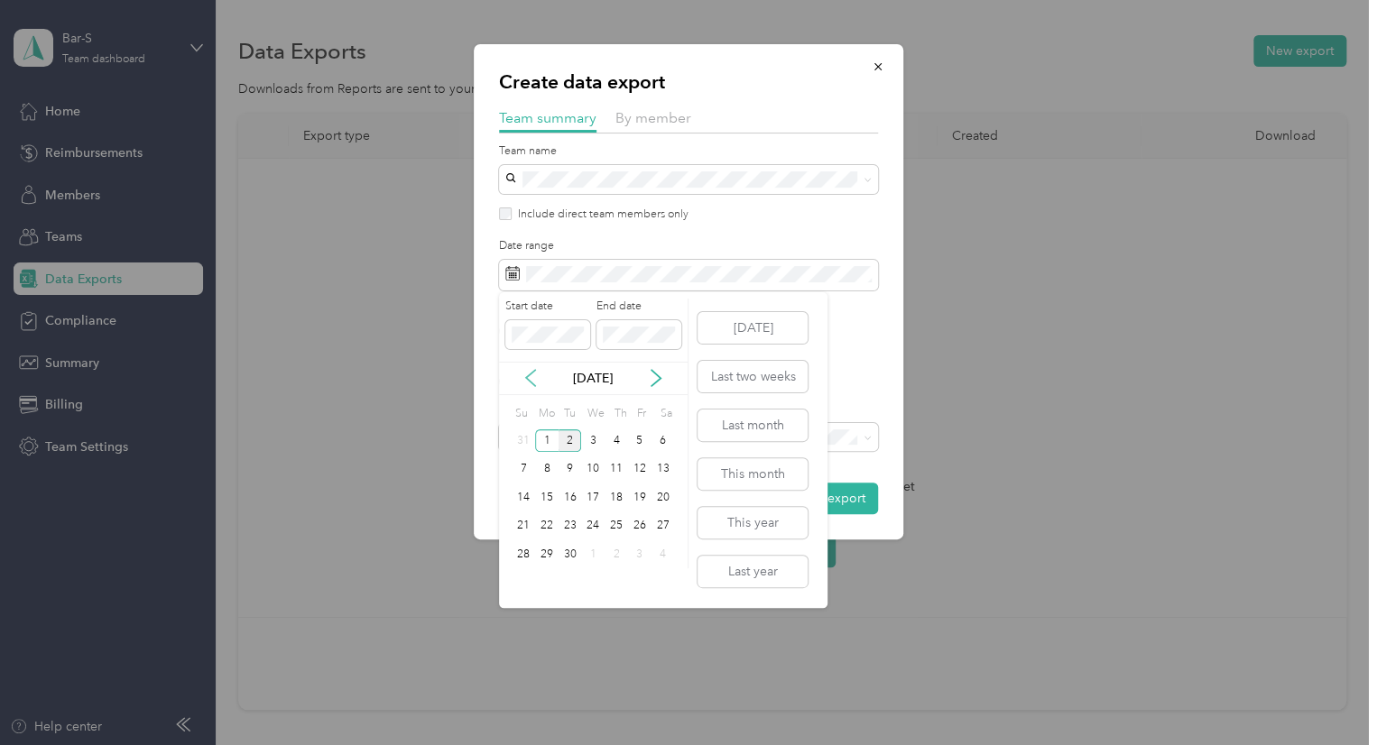
click at [532, 370] on icon at bounding box center [530, 378] width 18 height 18
click at [644, 443] on div "1" at bounding box center [639, 440] width 23 height 23
click at [527, 580] on div "31" at bounding box center [522, 583] width 23 height 23
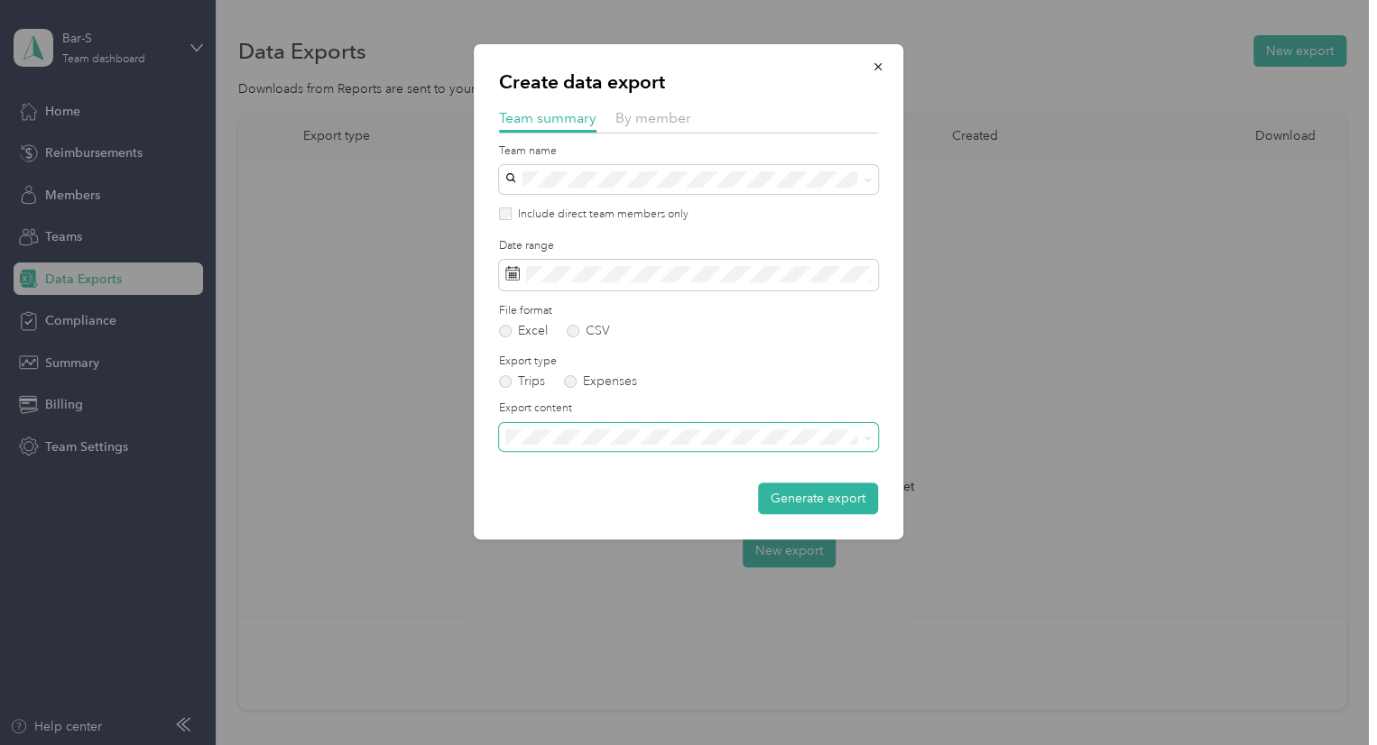
click at [587, 445] on span at bounding box center [688, 437] width 379 height 29
click at [592, 497] on span "Summary and full trips list" at bounding box center [583, 500] width 144 height 15
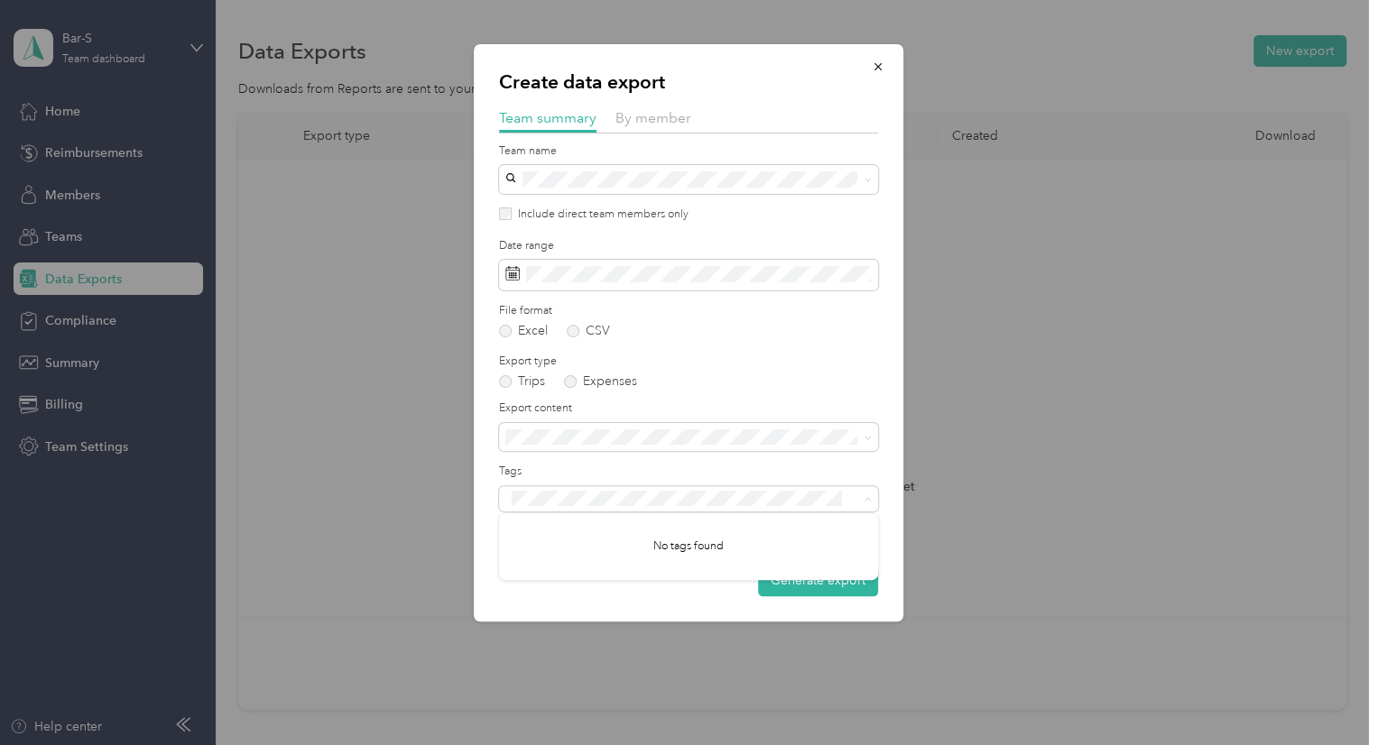
click at [706, 346] on form "Team name Include direct team members only Date range File format Excel CSV Exp…" at bounding box center [688, 370] width 379 height 454
click at [599, 381] on label "Expenses" at bounding box center [600, 381] width 73 height 13
click at [651, 447] on span at bounding box center [688, 437] width 379 height 29
click at [789, 583] on button "Generate export" at bounding box center [818, 581] width 120 height 32
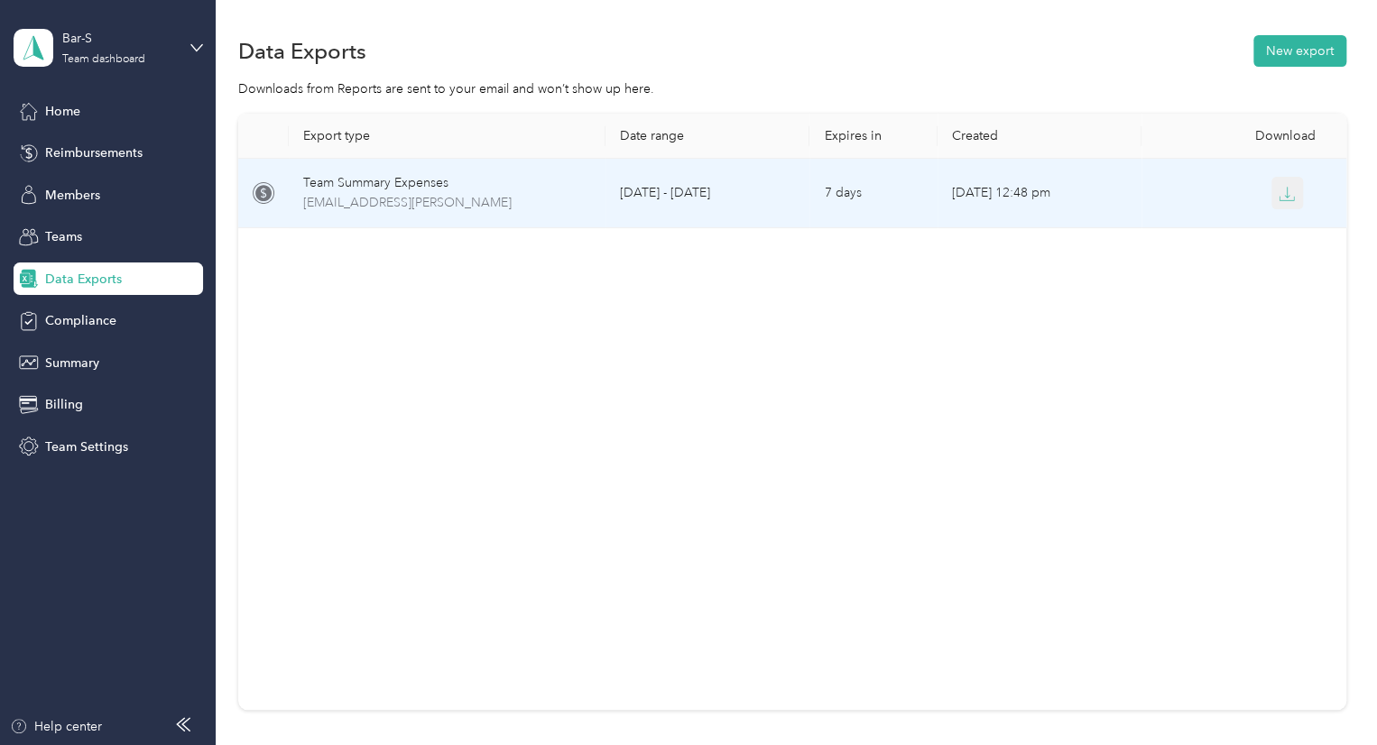
click at [1280, 191] on icon "button" at bounding box center [1286, 194] width 16 height 16
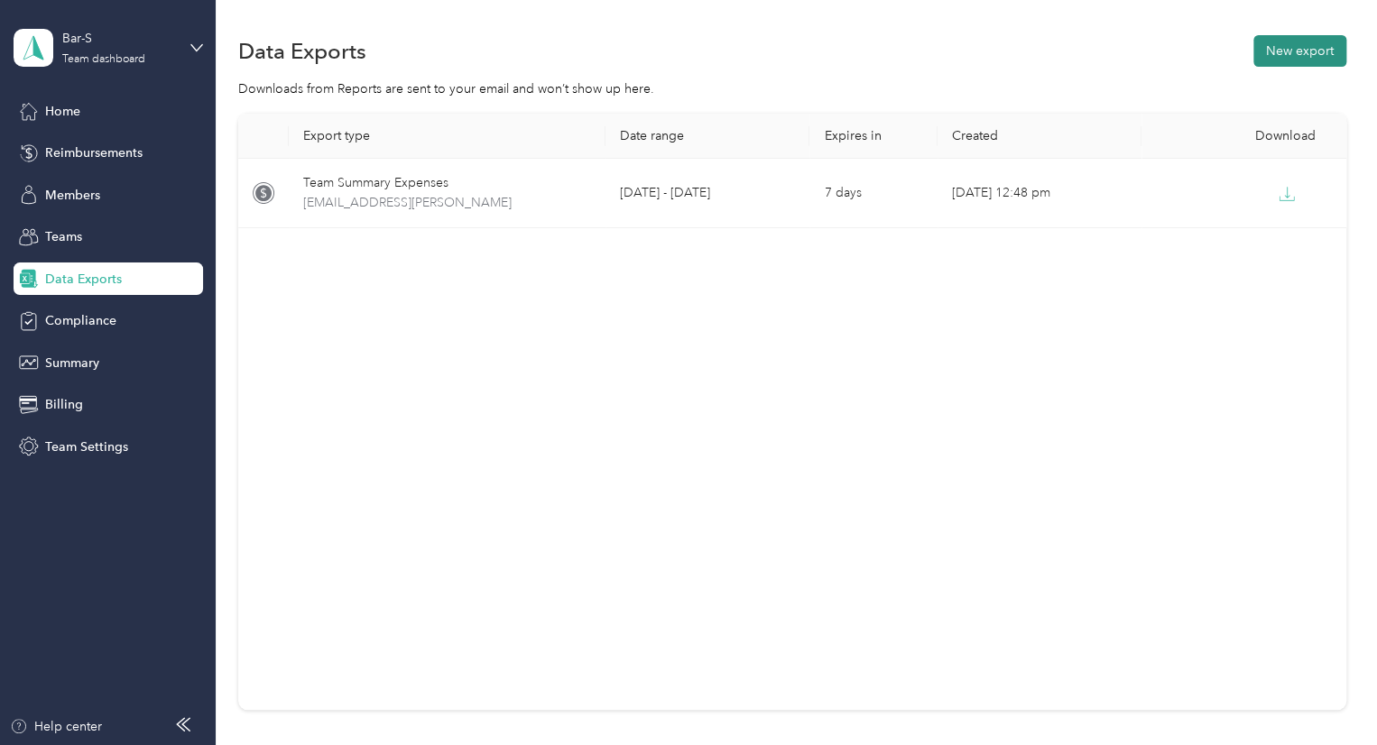
click at [1281, 41] on button "New export" at bounding box center [1299, 51] width 93 height 32
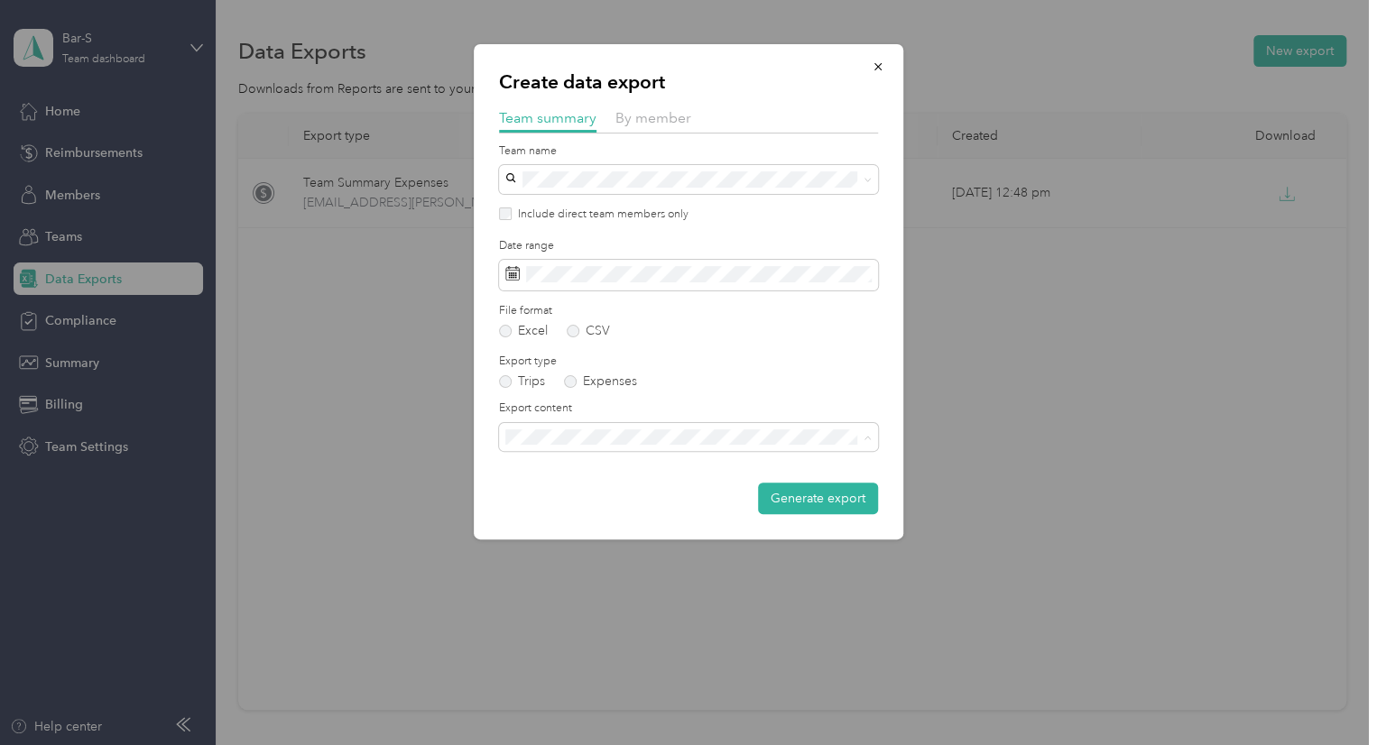
click at [659, 493] on div "Summary and full trips list" at bounding box center [688, 500] width 354 height 19
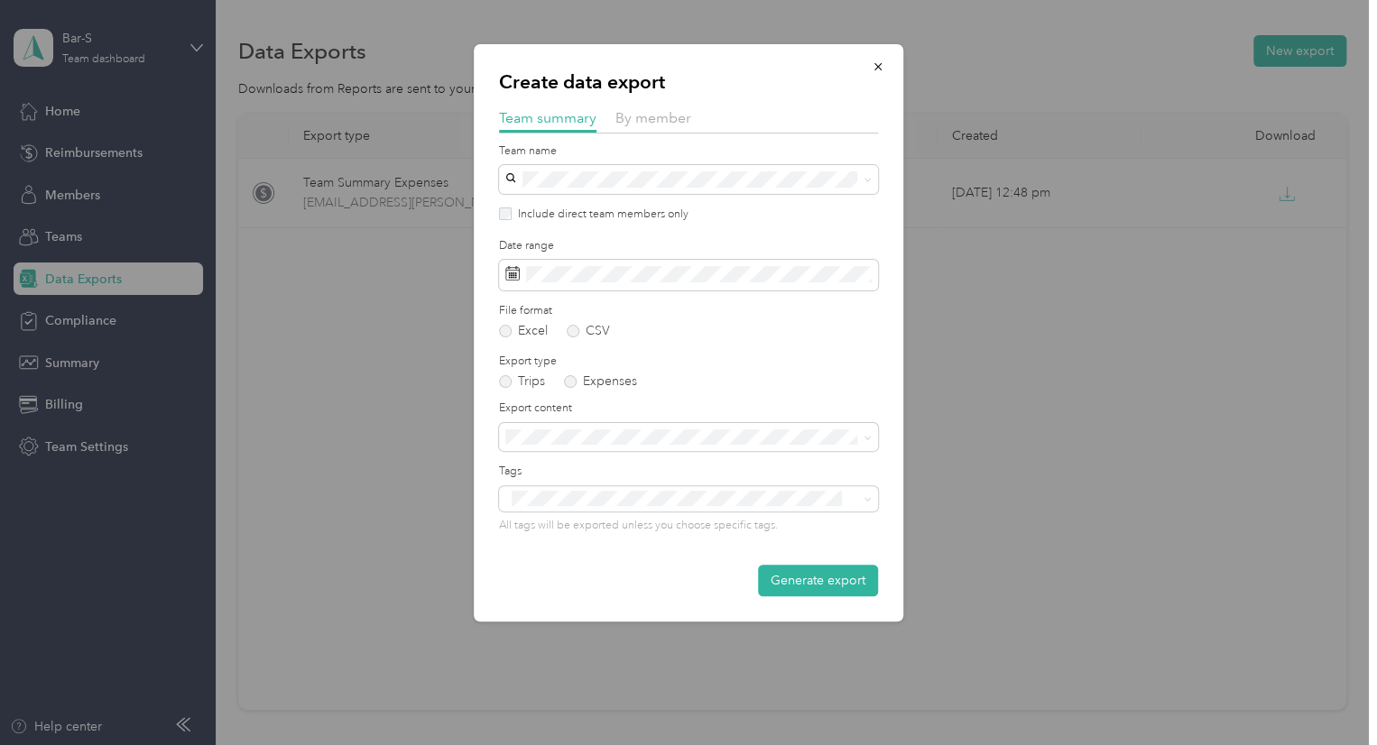
click at [769, 560] on form "Team name Include direct team members only Date range File format Excel CSV Exp…" at bounding box center [688, 370] width 379 height 454
click at [783, 589] on button "Generate export" at bounding box center [818, 581] width 120 height 32
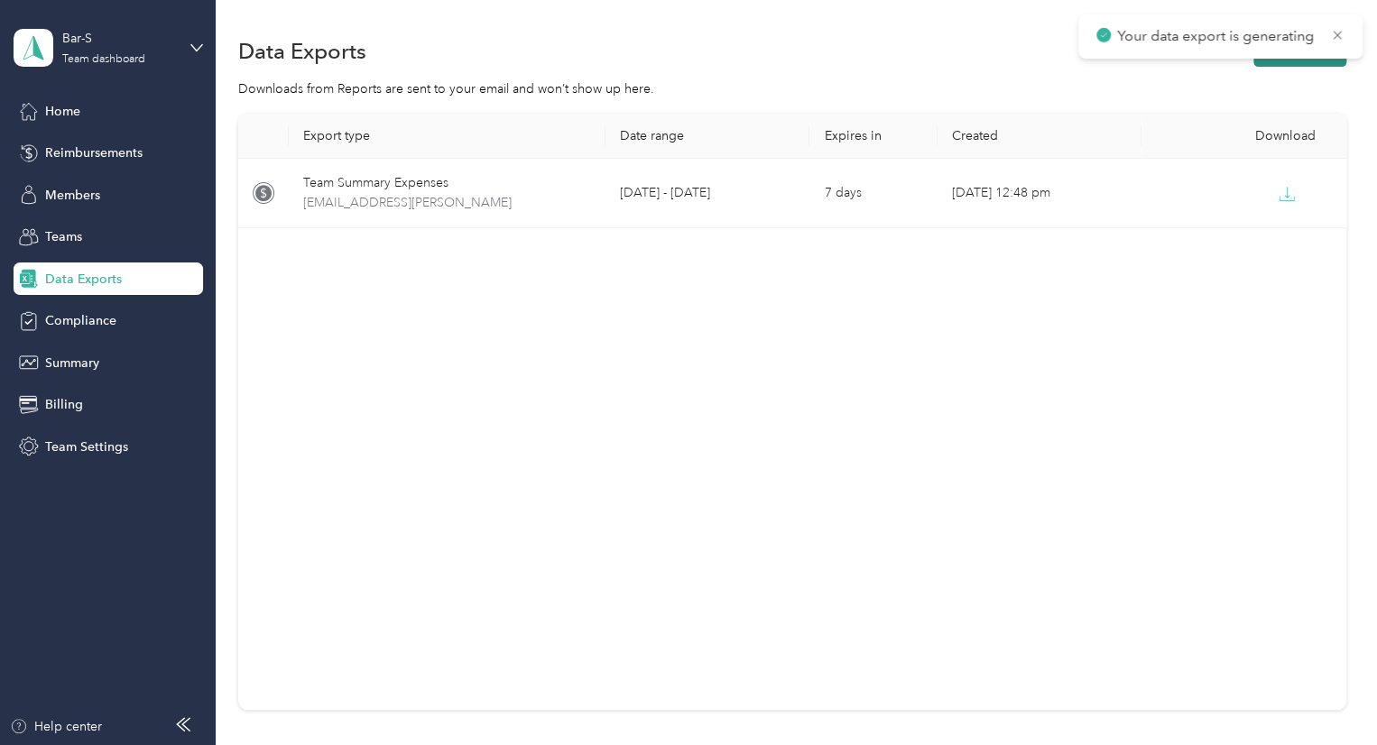
click at [1269, 59] on button "New export" at bounding box center [1299, 51] width 93 height 32
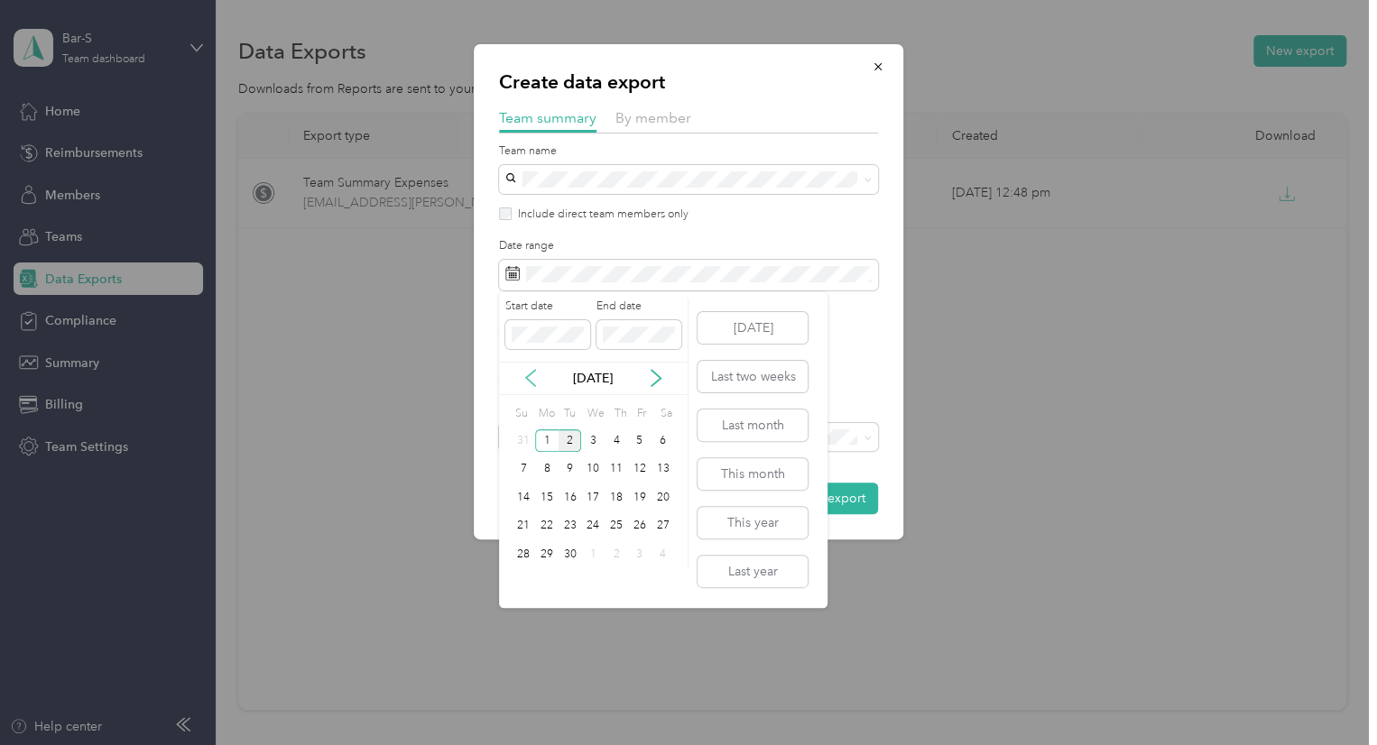
click at [530, 373] on icon at bounding box center [530, 378] width 18 height 18
click at [633, 435] on div "1" at bounding box center [639, 440] width 23 height 23
click at [525, 587] on div "31" at bounding box center [522, 583] width 23 height 23
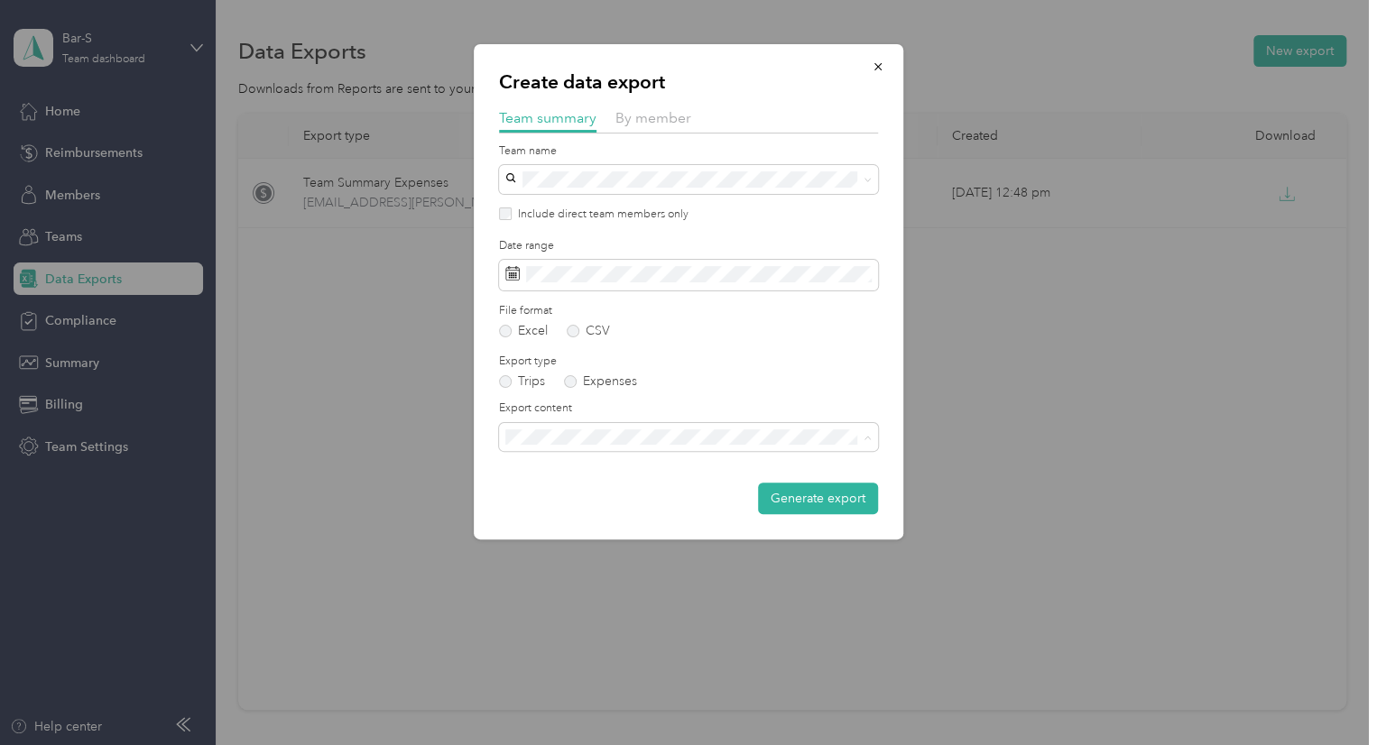
click at [671, 495] on div "Summary and full trips list" at bounding box center [688, 500] width 354 height 19
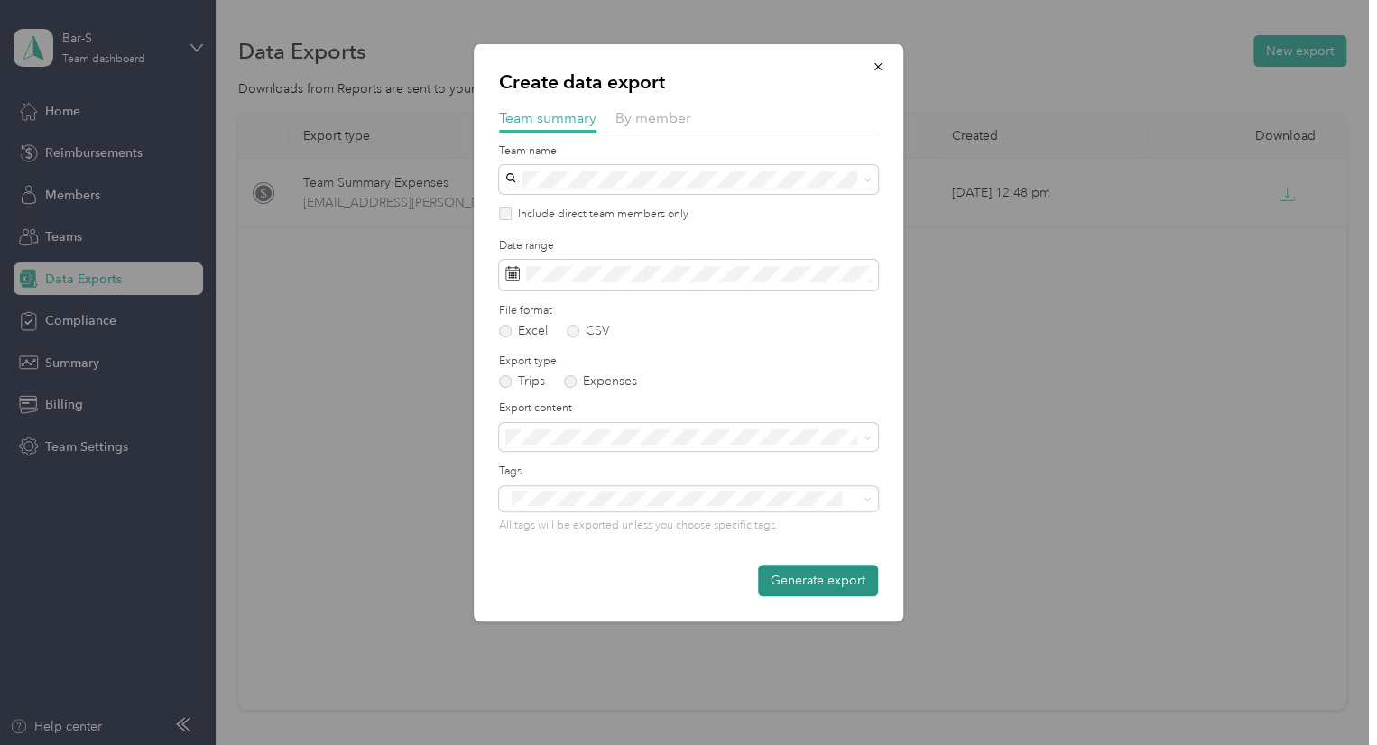
click at [806, 585] on button "Generate export" at bounding box center [818, 581] width 120 height 32
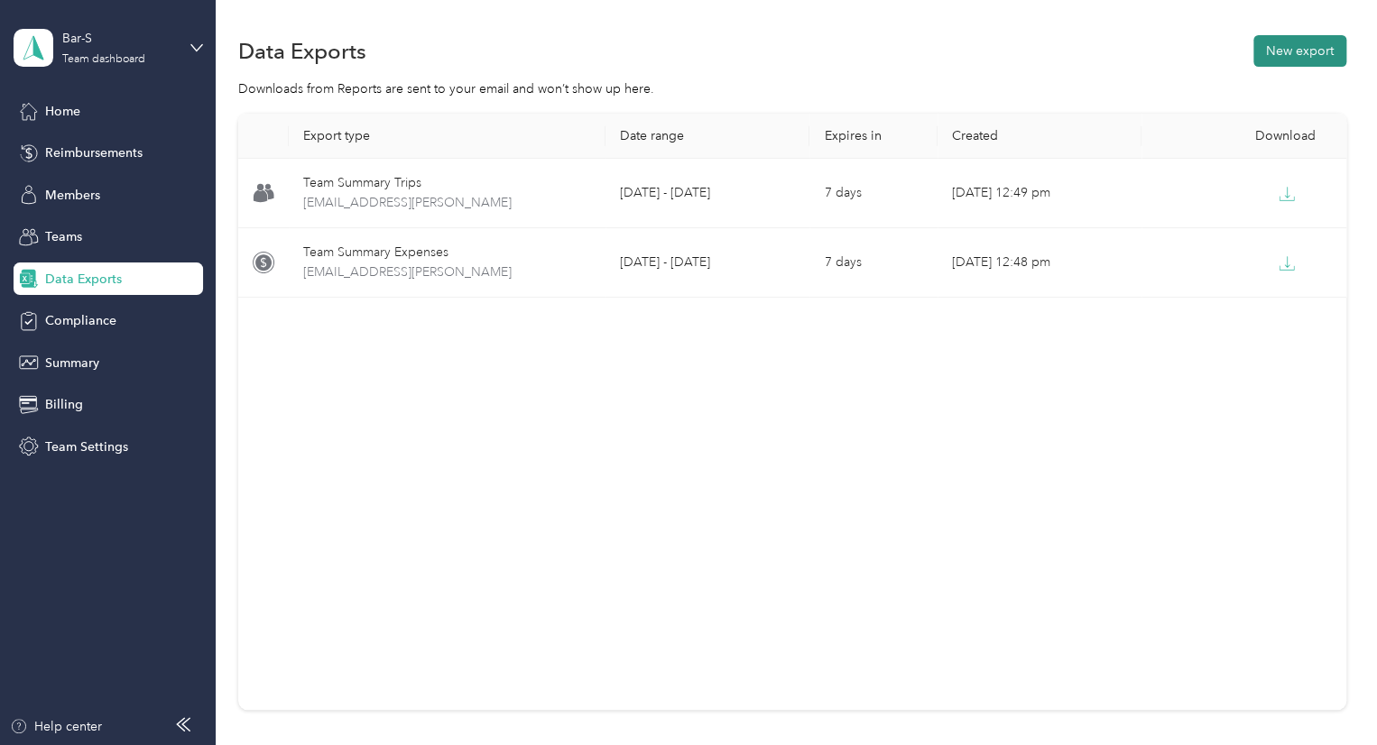
click at [1292, 48] on button "New export" at bounding box center [1299, 51] width 93 height 32
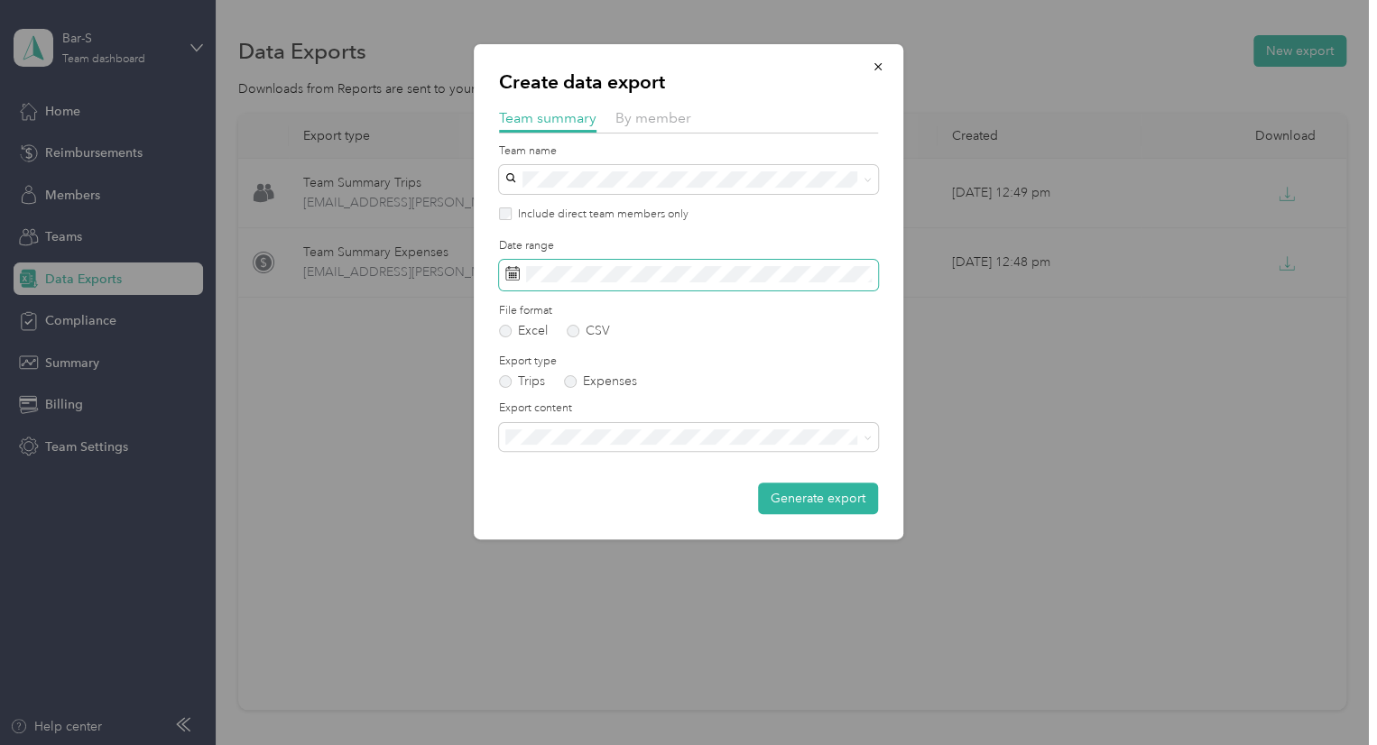
click at [596, 290] on span at bounding box center [688, 275] width 379 height 31
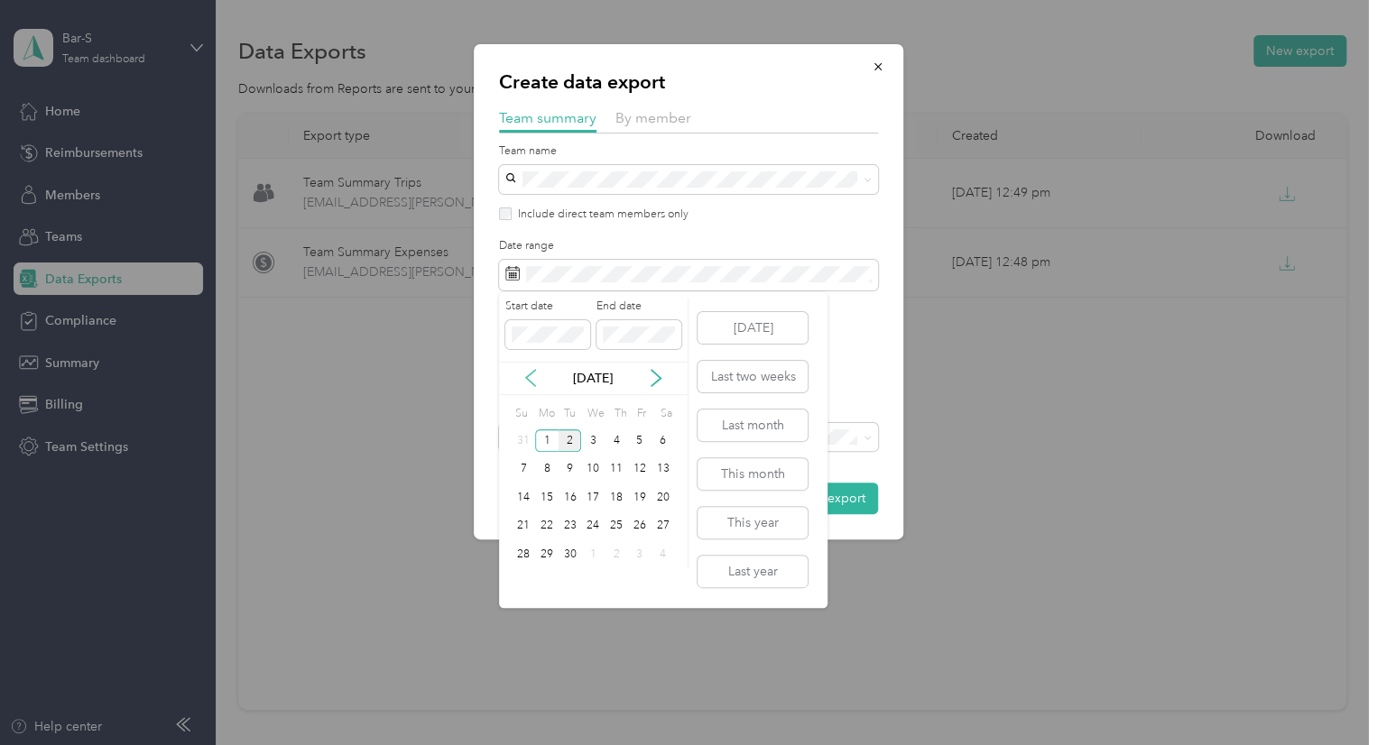
click at [523, 382] on icon at bounding box center [530, 378] width 18 height 18
click at [642, 446] on div "1" at bounding box center [639, 440] width 23 height 23
click at [523, 577] on div "31" at bounding box center [522, 583] width 23 height 23
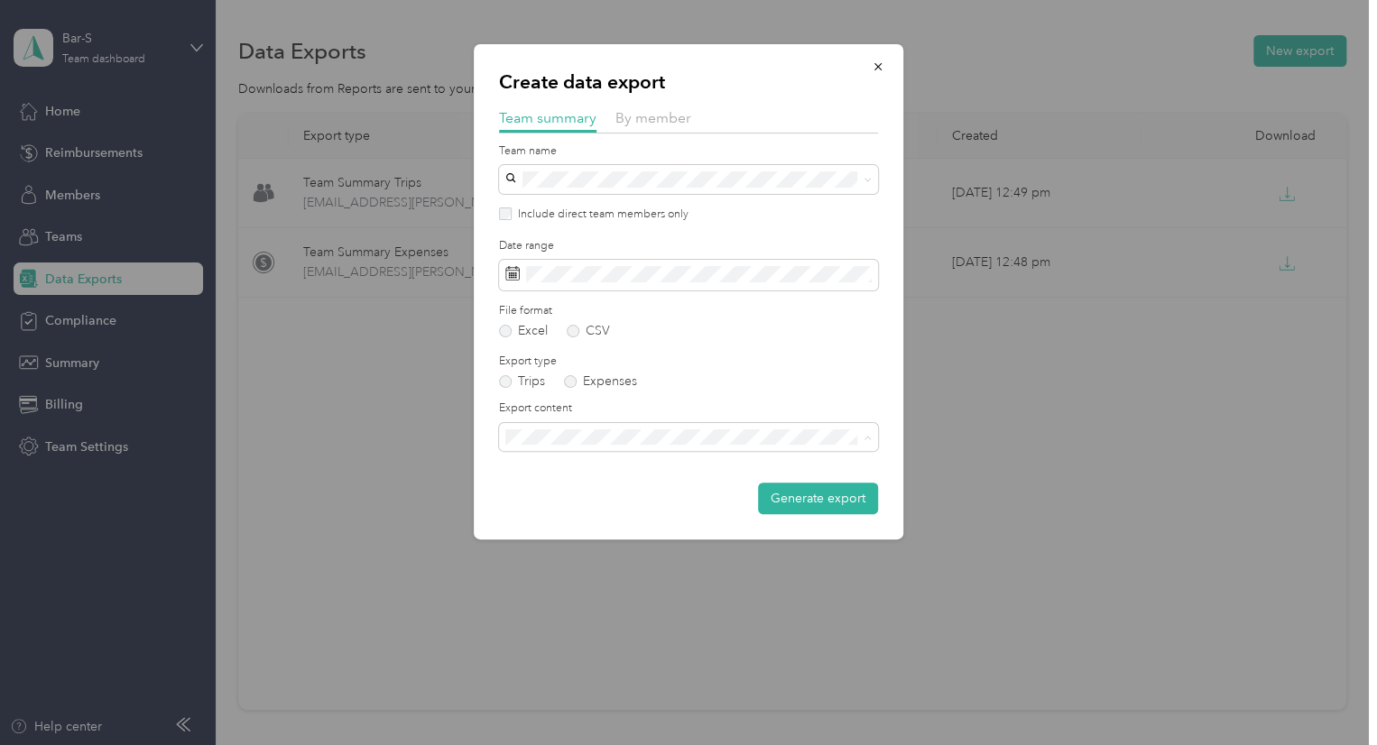
click at [618, 493] on span "Summary and full trips list" at bounding box center [583, 500] width 144 height 15
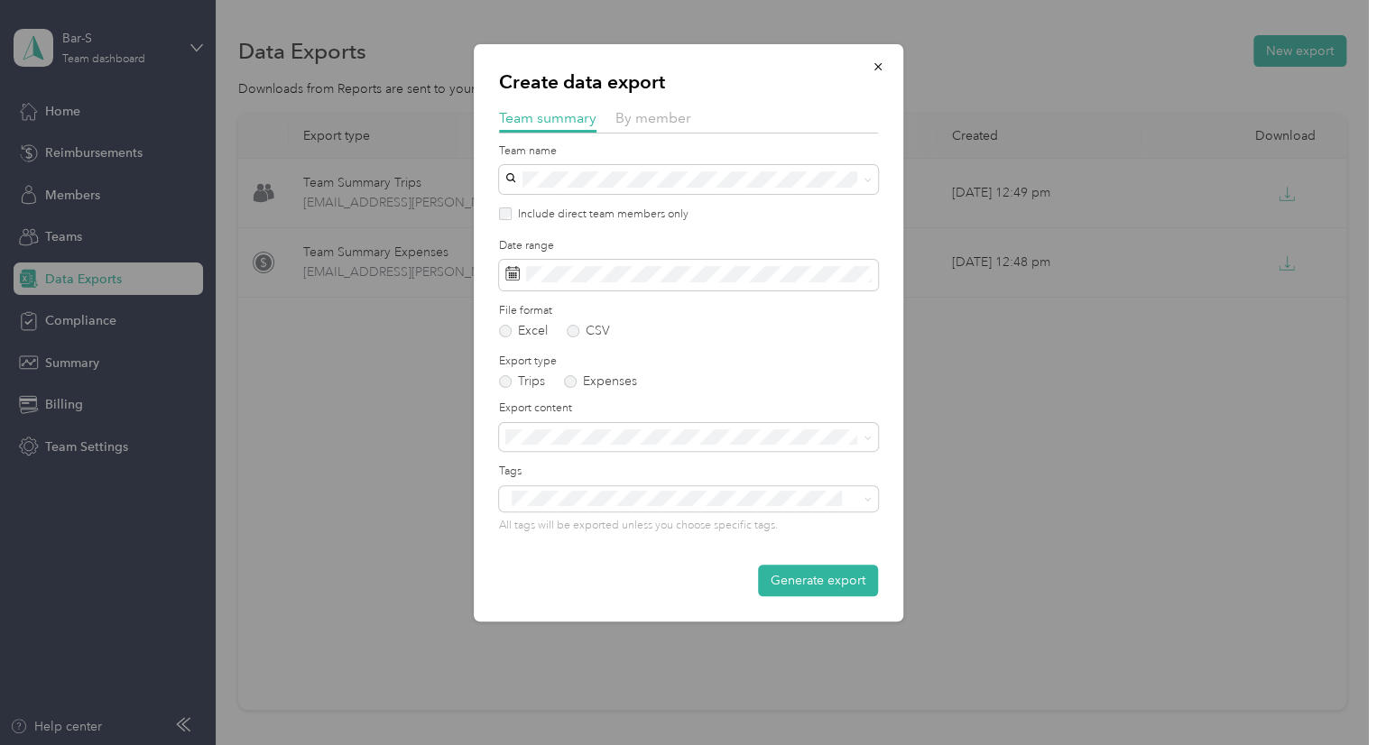
click at [774, 564] on form "Team name Include direct team members only Date range File format Excel CSV Exp…" at bounding box center [688, 370] width 379 height 454
click at [781, 585] on button "Generate export" at bounding box center [818, 581] width 120 height 32
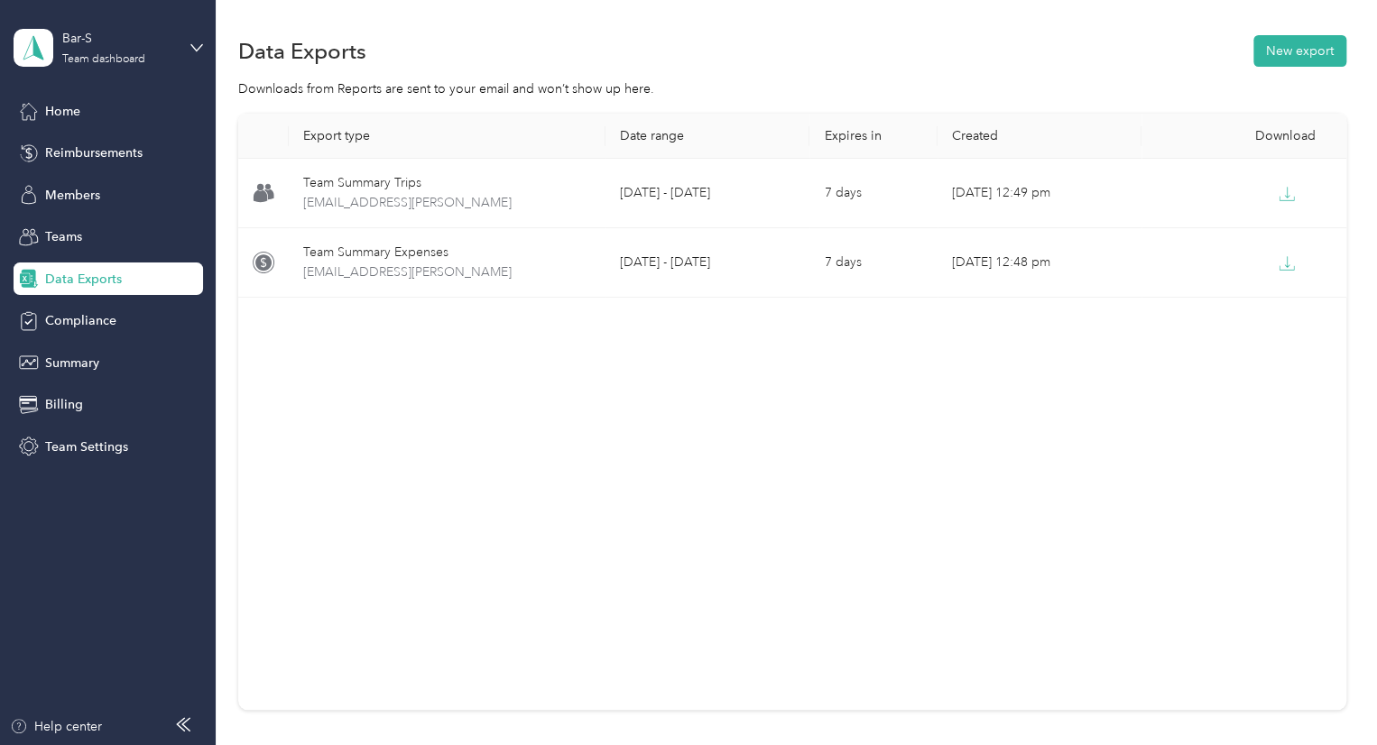
click at [843, 404] on div "Export type Date range Expires in Created Download Team Summary Trips [EMAIL_AD…" at bounding box center [792, 412] width 1108 height 596
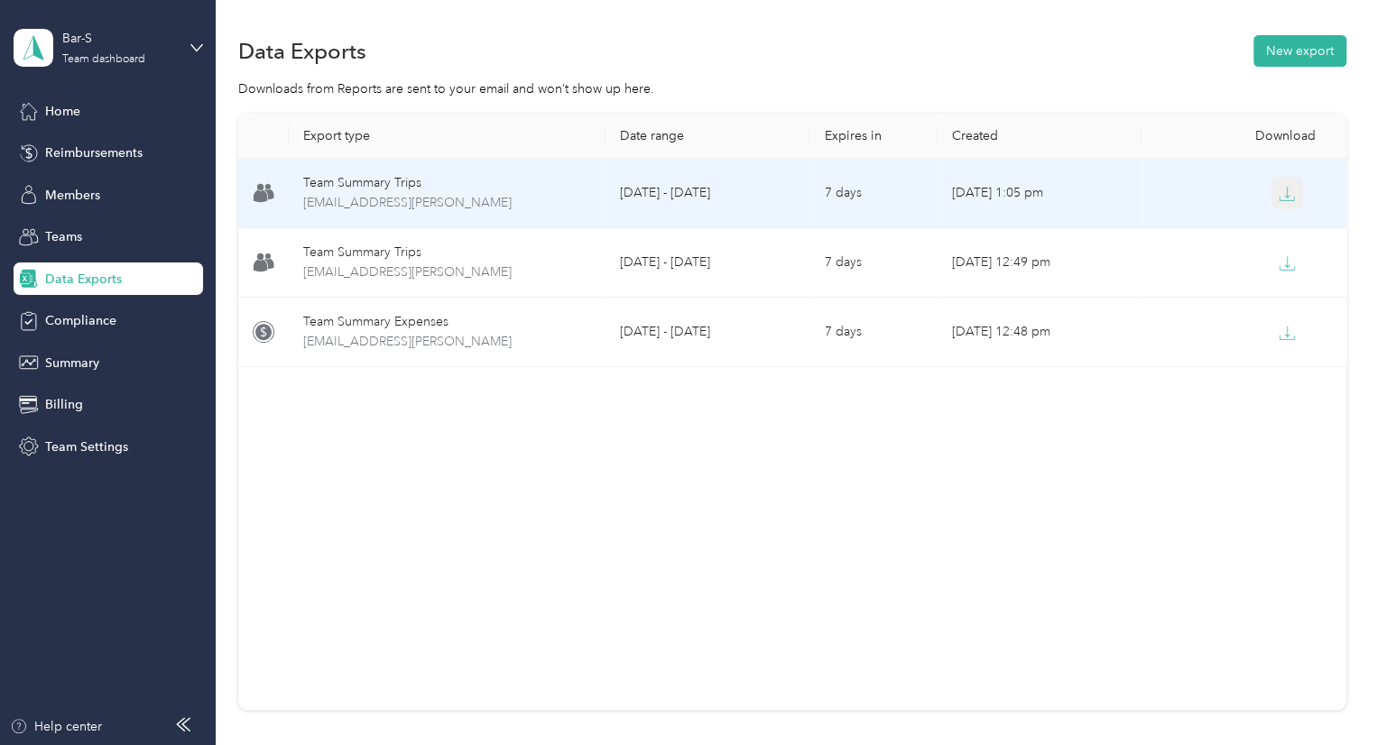
click at [1285, 193] on icon "button" at bounding box center [1287, 192] width 5 height 11
